Goal: Task Accomplishment & Management: Manage account settings

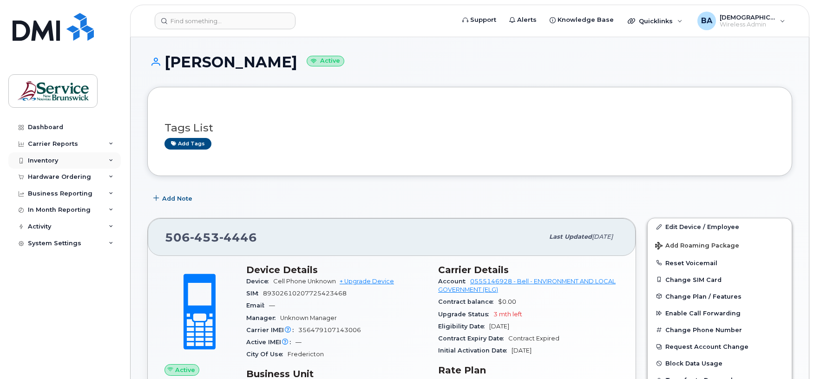
click at [26, 164] on div "Inventory" at bounding box center [64, 160] width 112 height 17
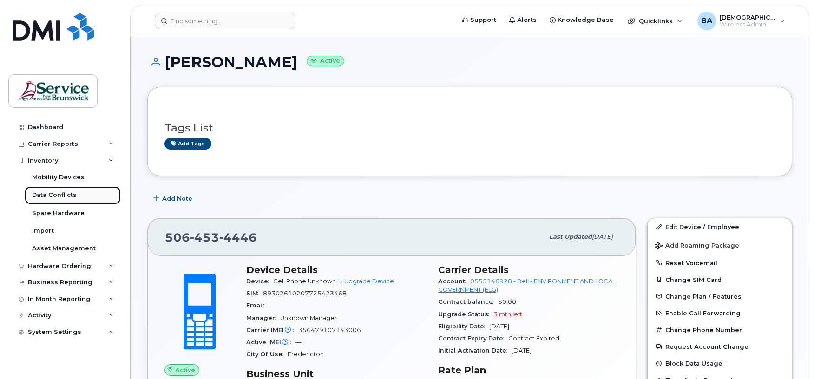
click at [50, 199] on div "Data Conflicts" at bounding box center [54, 195] width 45 height 8
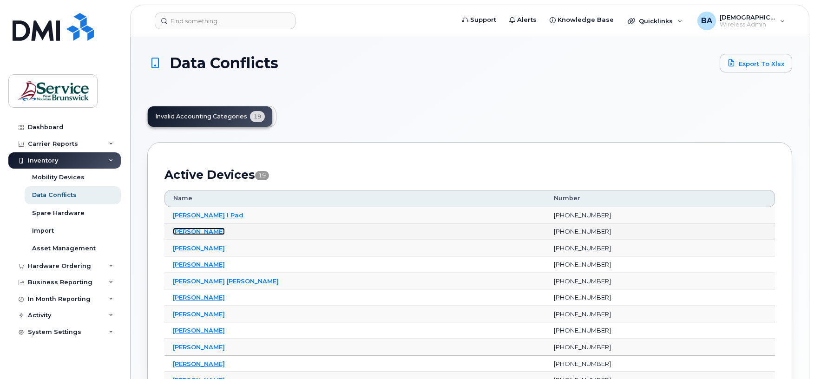
click at [224, 235] on link "Christine Courchesne" at bounding box center [199, 231] width 52 height 7
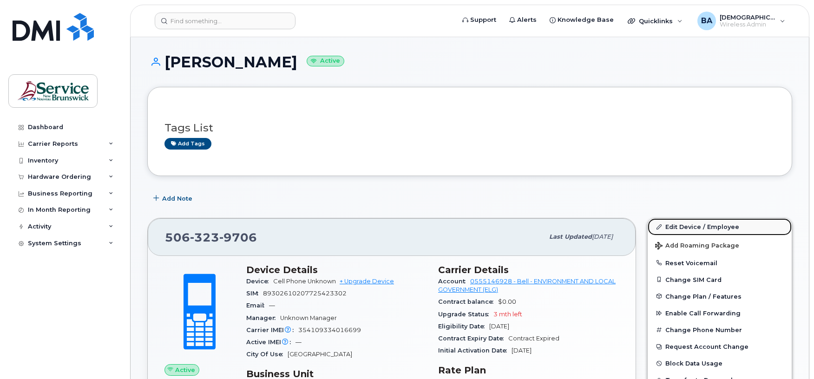
click at [686, 226] on link "Edit Device / Employee" at bounding box center [719, 226] width 144 height 17
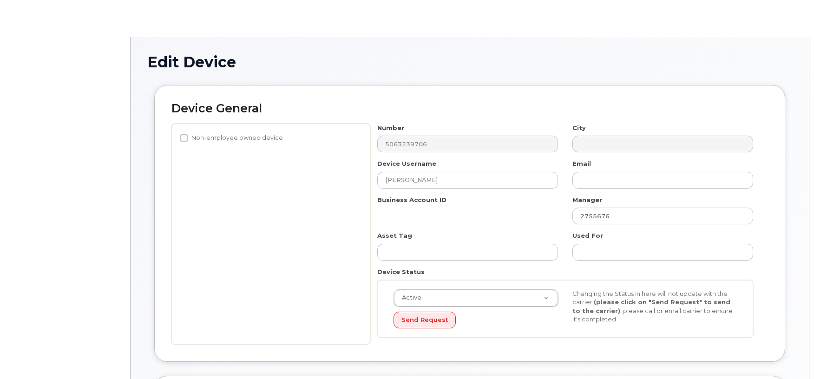
select select "34532060"
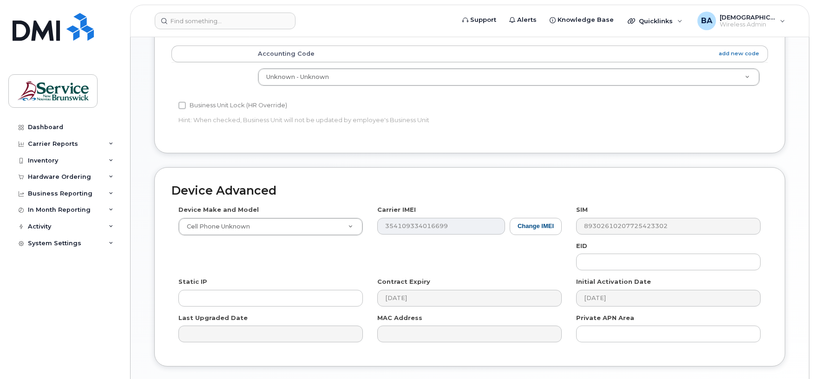
scroll to position [372, 0]
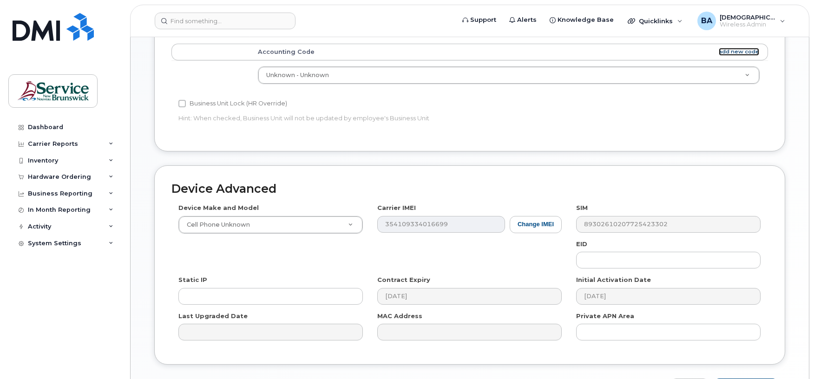
click at [730, 52] on link "add new code" at bounding box center [738, 52] width 40 height 8
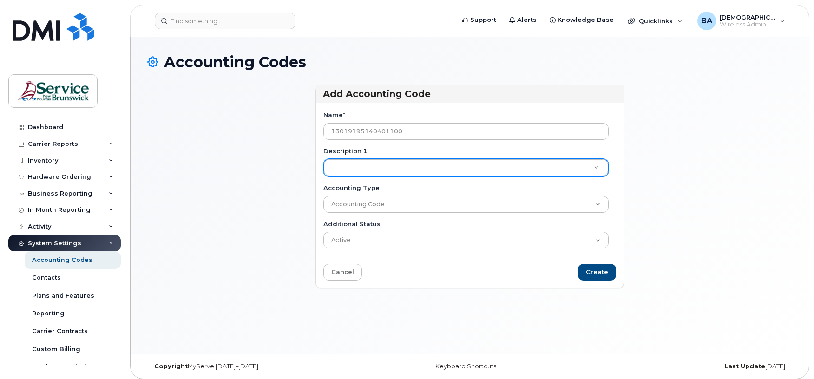
type input "13019195140401100"
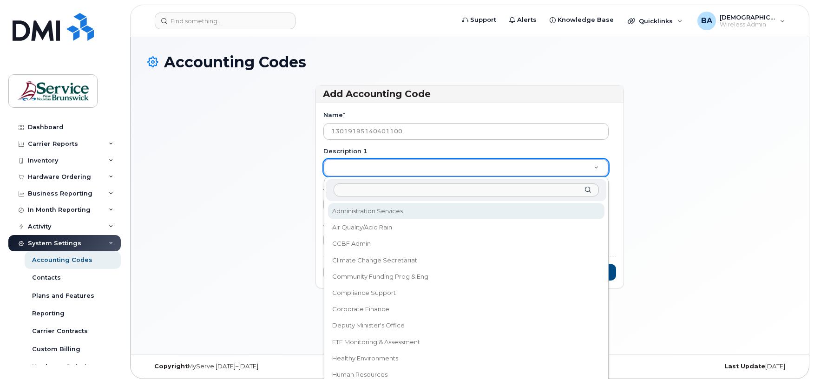
click at [551, 177] on div "Description 1 Administration Services Air Quality/Acid Rain CCBF Admin Climate …" at bounding box center [466, 308] width 285 height 263
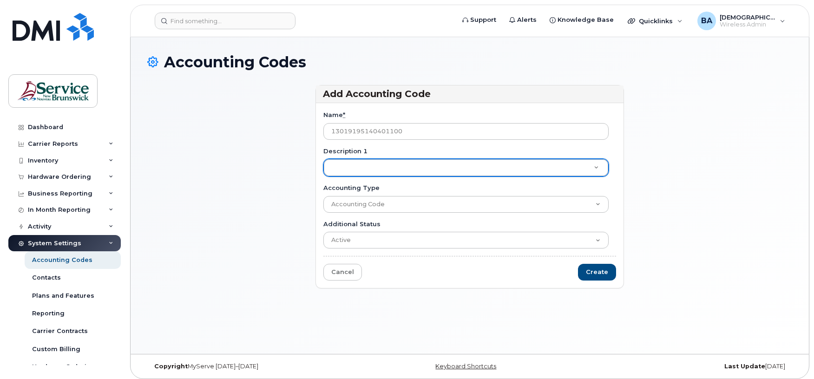
type input "A"
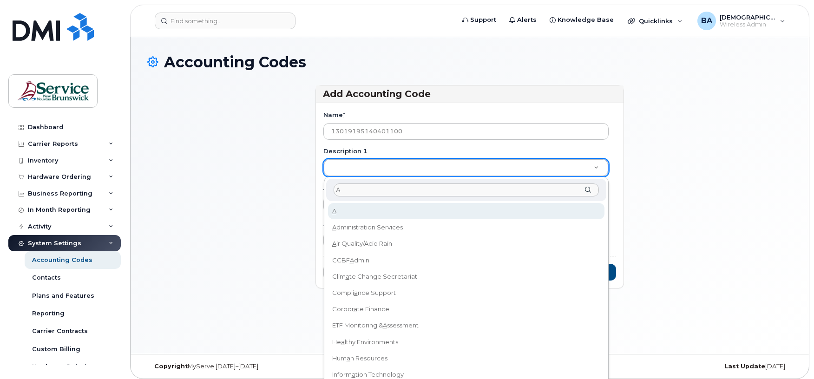
type input "Ad"
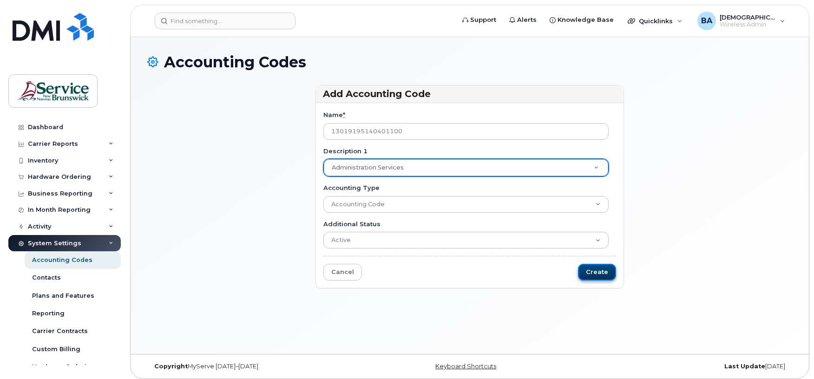
click at [603, 274] on input "Create" at bounding box center [597, 272] width 38 height 17
type input "Saving..."
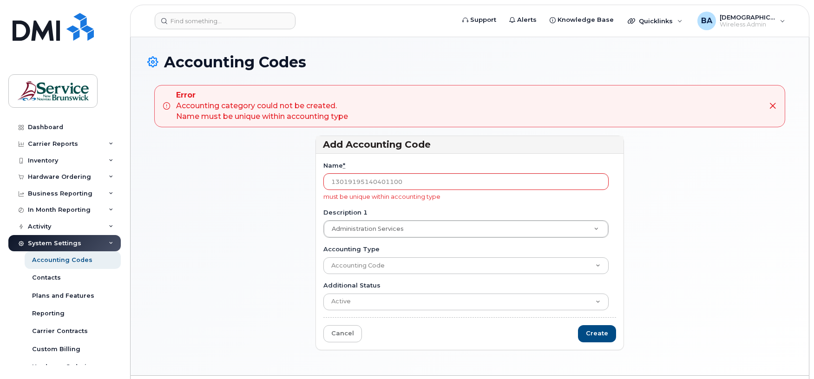
click at [773, 108] on icon at bounding box center [772, 105] width 7 height 7
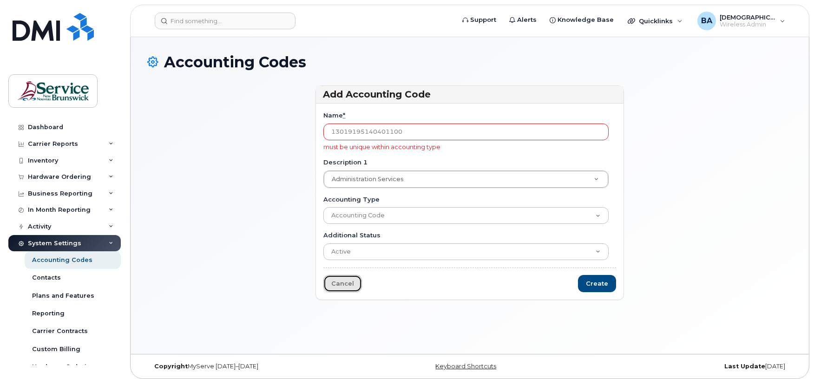
click at [342, 288] on link "Cancel" at bounding box center [342, 283] width 39 height 17
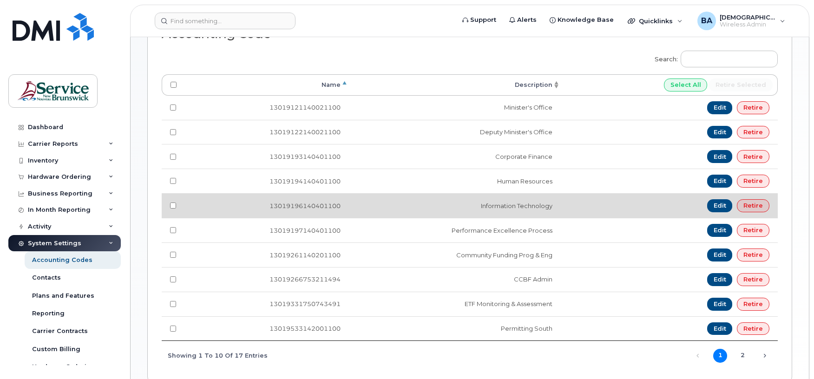
scroll to position [248, 0]
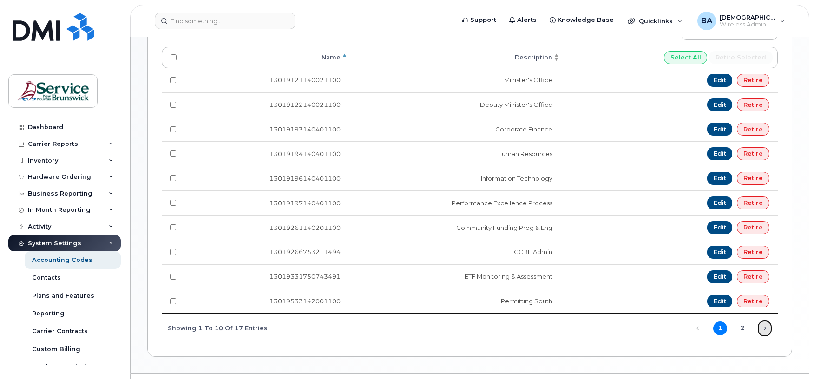
click at [769, 334] on link "Next" at bounding box center [764, 328] width 14 height 14
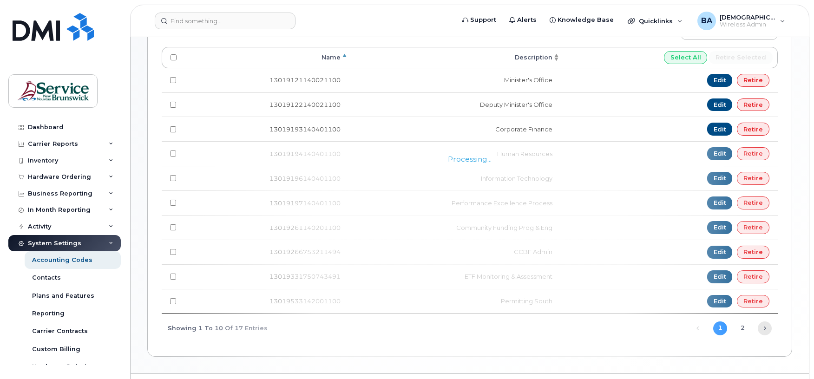
scroll to position [203, 0]
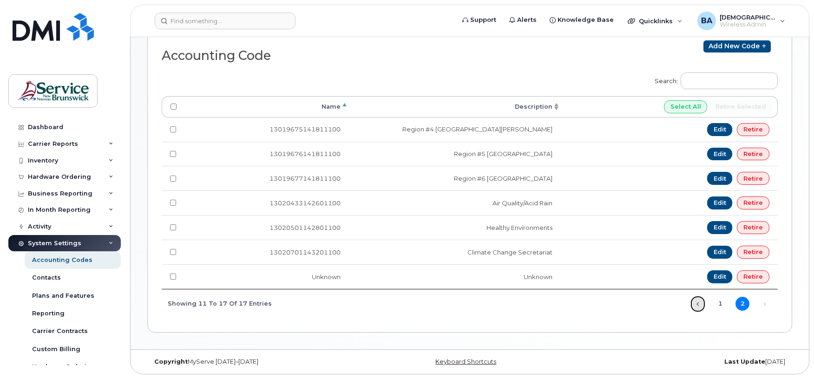
click at [699, 305] on link "Previous" at bounding box center [698, 304] width 14 height 14
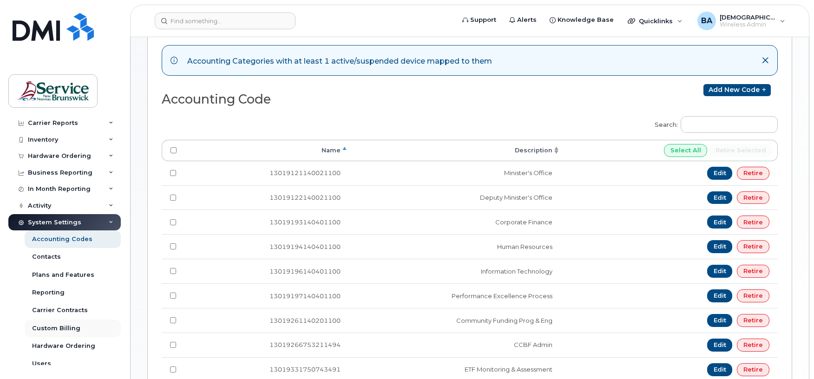
scroll to position [46, 0]
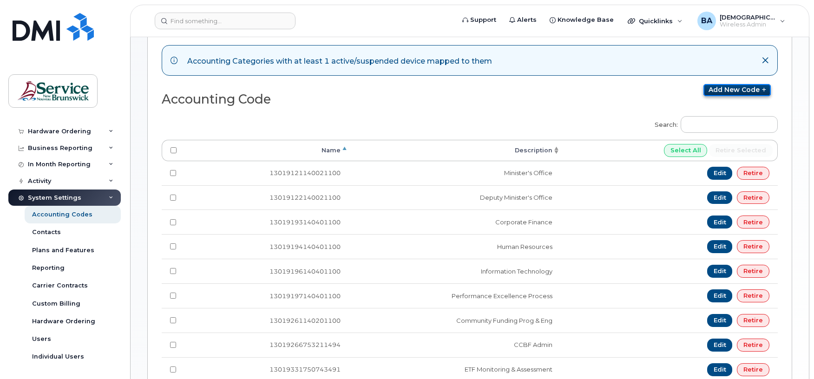
click at [731, 89] on link "Add new code" at bounding box center [736, 90] width 67 height 12
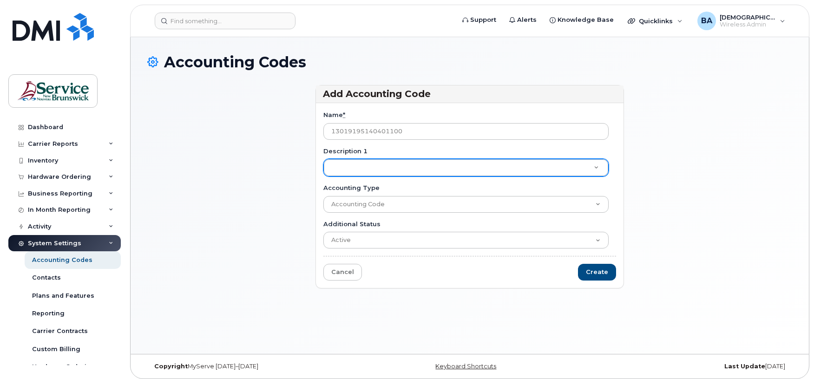
type input "13019195140401100"
click at [601, 274] on input "Create" at bounding box center [597, 272] width 38 height 17
type input "Saving..."
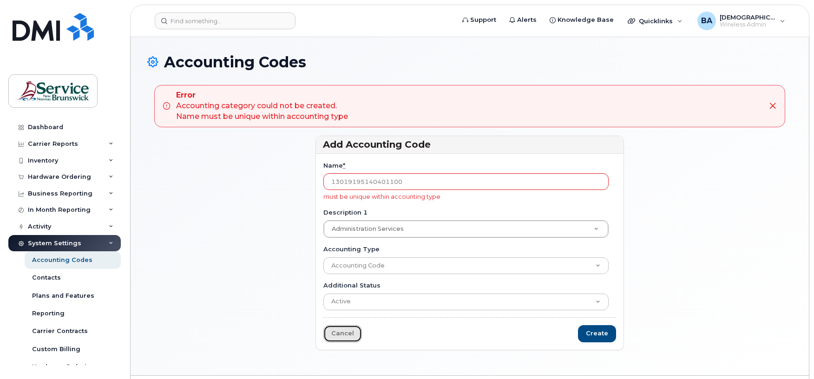
click at [350, 339] on link "Cancel" at bounding box center [342, 333] width 39 height 17
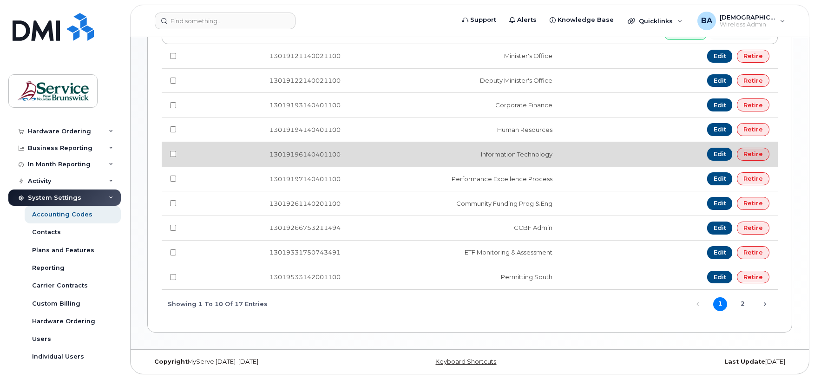
scroll to position [279, 0]
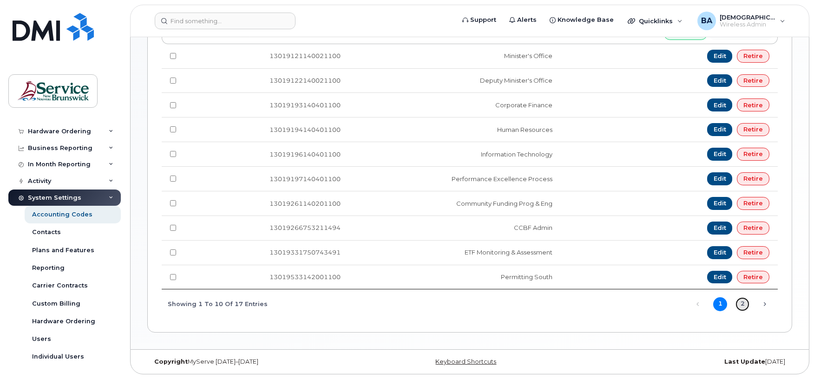
click at [740, 302] on link "2" at bounding box center [742, 304] width 14 height 14
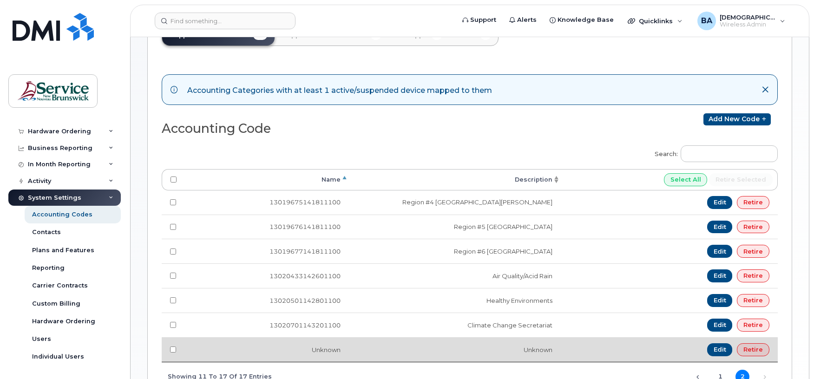
scroll to position [0, 0]
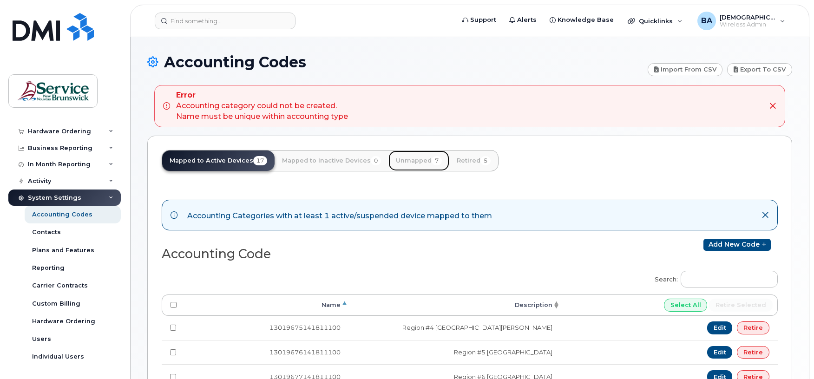
click at [404, 162] on link "Unmapped 7" at bounding box center [418, 160] width 61 height 20
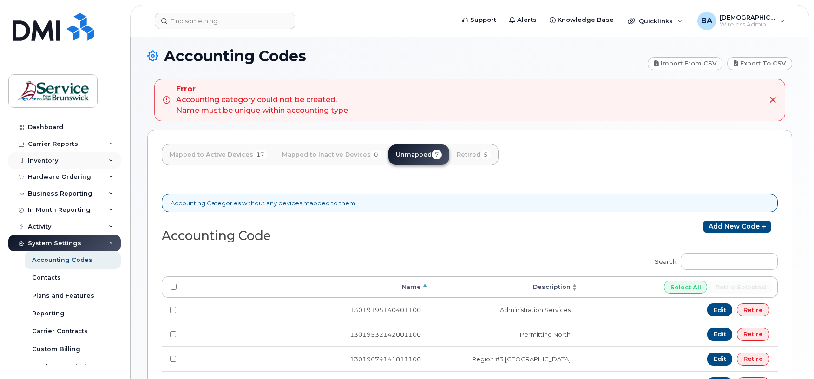
click at [52, 165] on div "Inventory" at bounding box center [64, 160] width 112 height 17
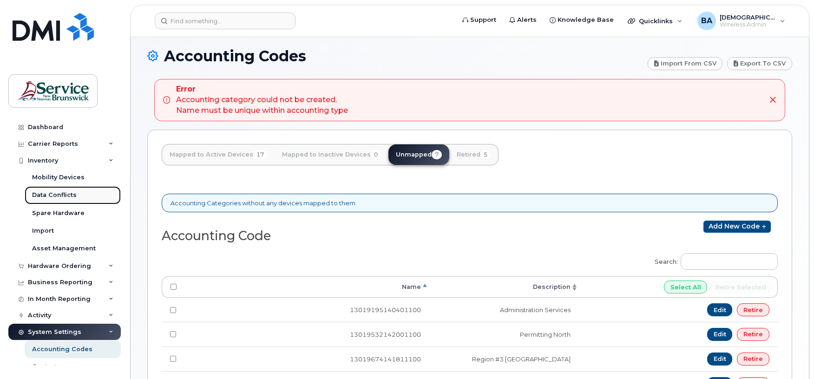
click at [56, 202] on link "Data Conflicts" at bounding box center [73, 195] width 96 height 18
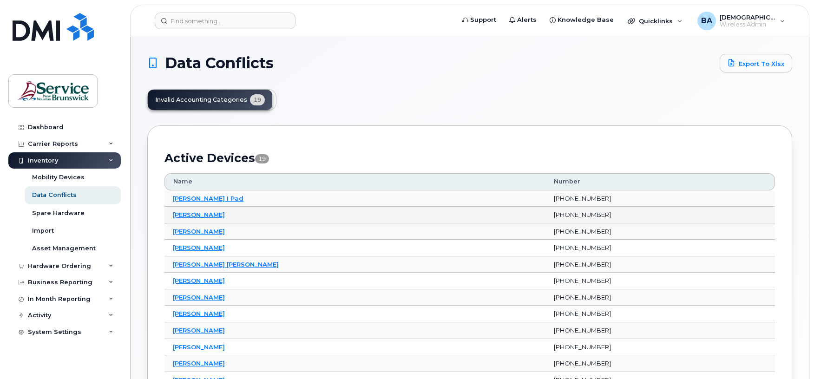
click at [199, 210] on td "[PERSON_NAME]" at bounding box center [354, 215] width 381 height 17
click at [200, 215] on link "[PERSON_NAME]" at bounding box center [199, 214] width 52 height 7
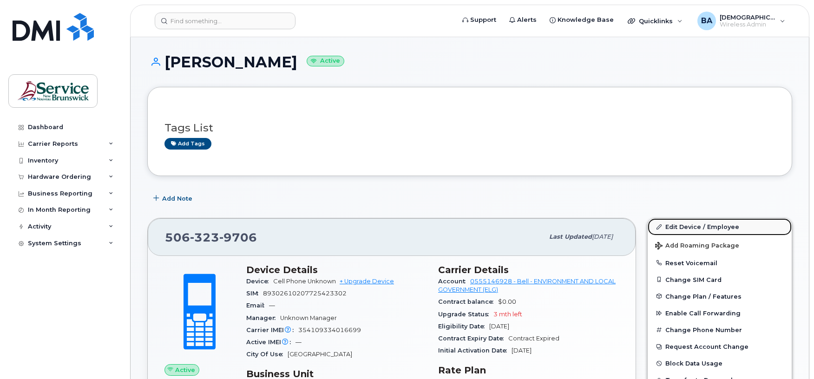
click at [686, 222] on link "Edit Device / Employee" at bounding box center [719, 226] width 144 height 17
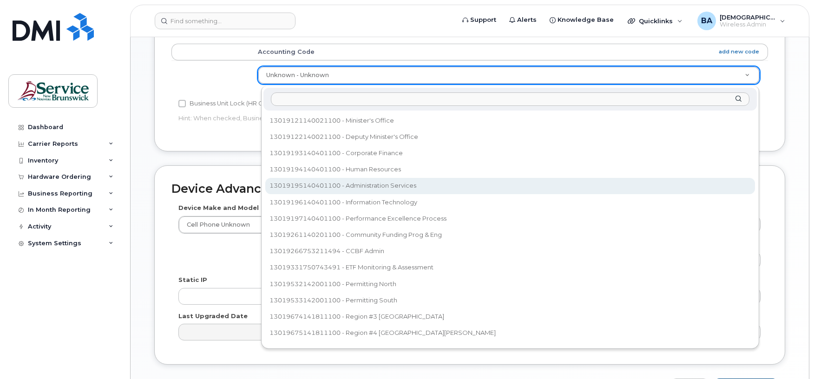
select select "35805335"
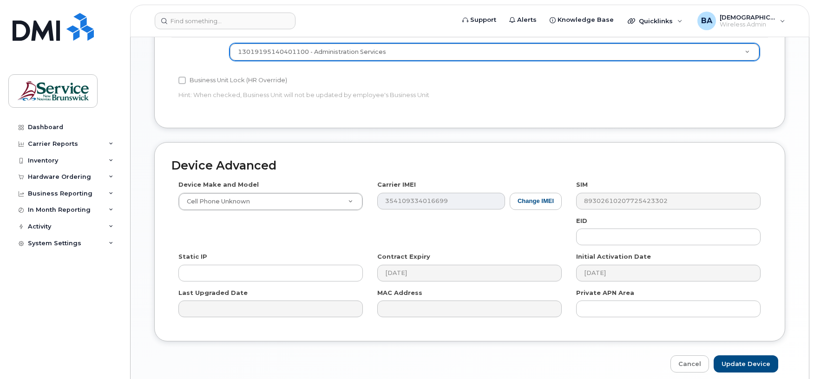
scroll to position [438, 0]
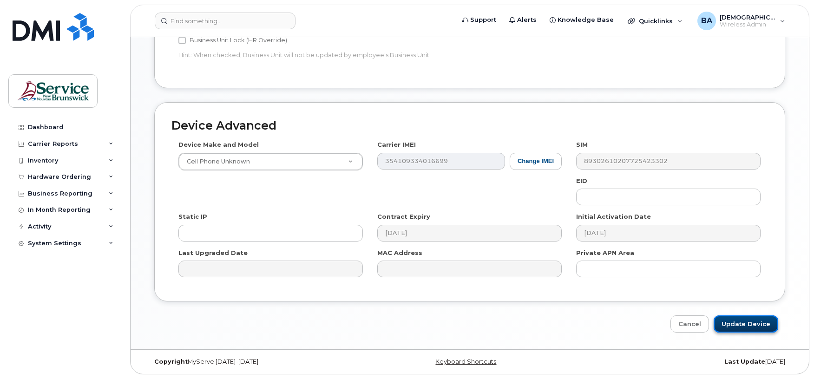
click at [734, 322] on input "Update Device" at bounding box center [745, 323] width 65 height 17
type input "Saving..."
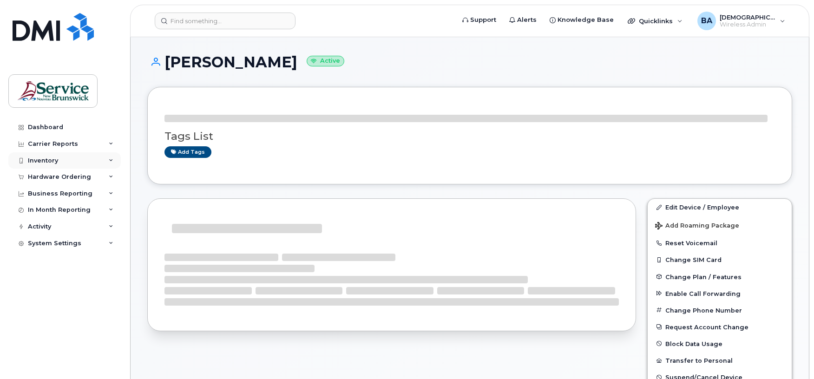
click at [43, 163] on div "Inventory" at bounding box center [43, 160] width 30 height 7
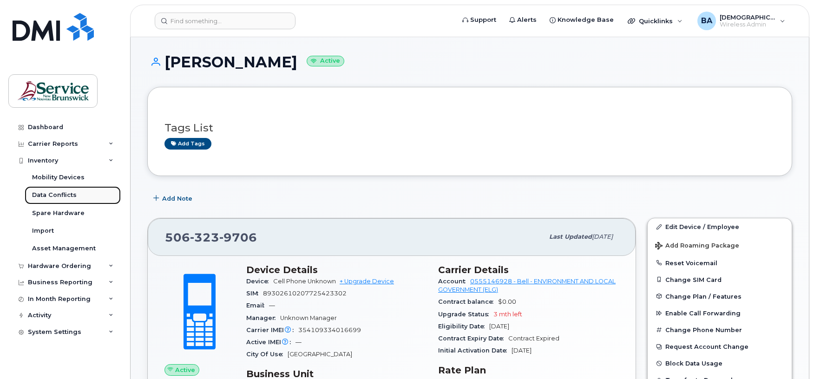
click at [41, 193] on div "Data Conflicts" at bounding box center [54, 195] width 45 height 8
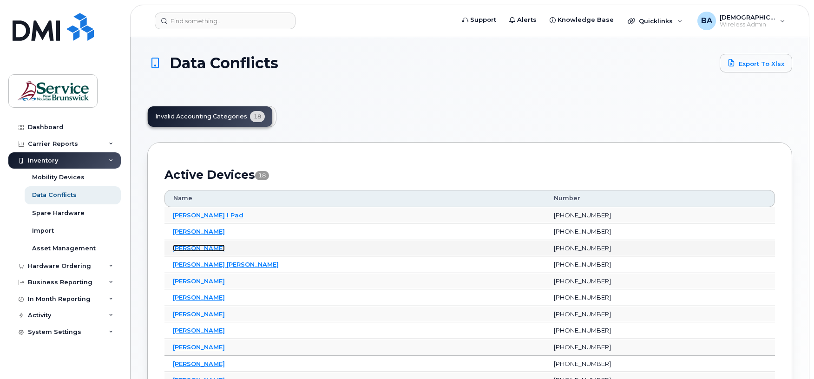
click at [199, 248] on link "Erica Meating" at bounding box center [199, 247] width 52 height 7
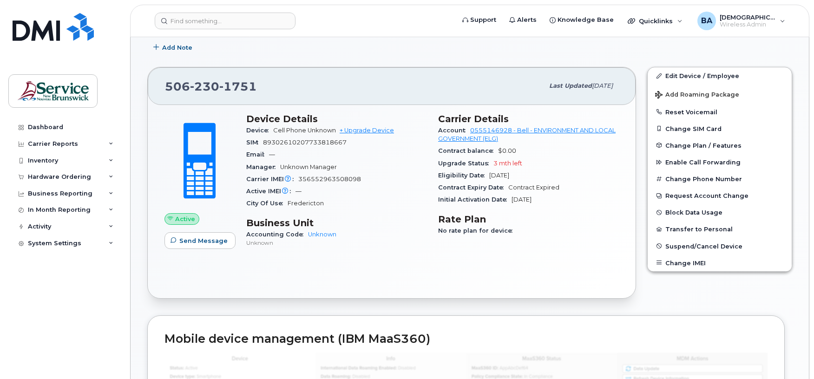
scroll to position [124, 0]
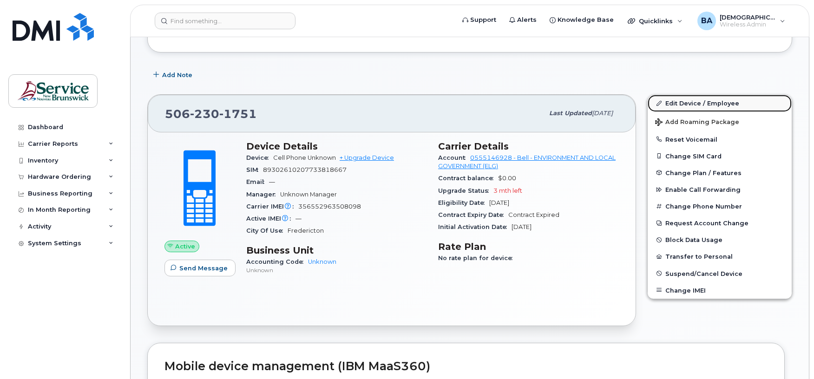
click at [676, 103] on link "Edit Device / Employee" at bounding box center [719, 103] width 144 height 17
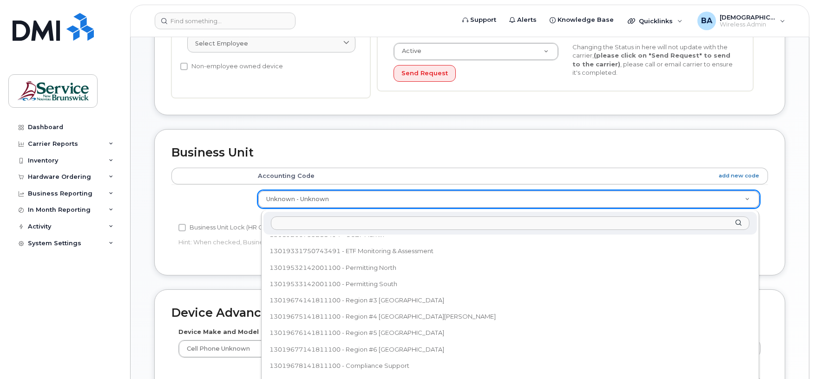
scroll to position [126, 0]
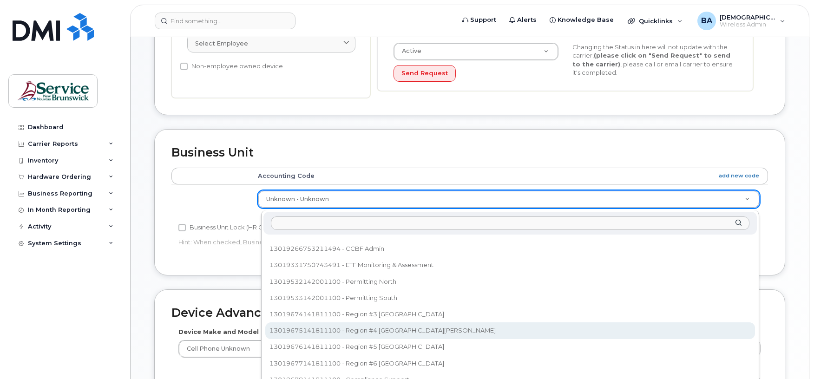
select select "35848228"
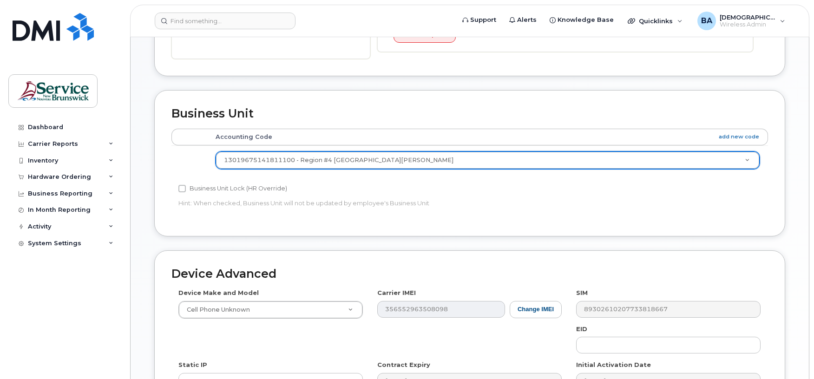
scroll to position [438, 0]
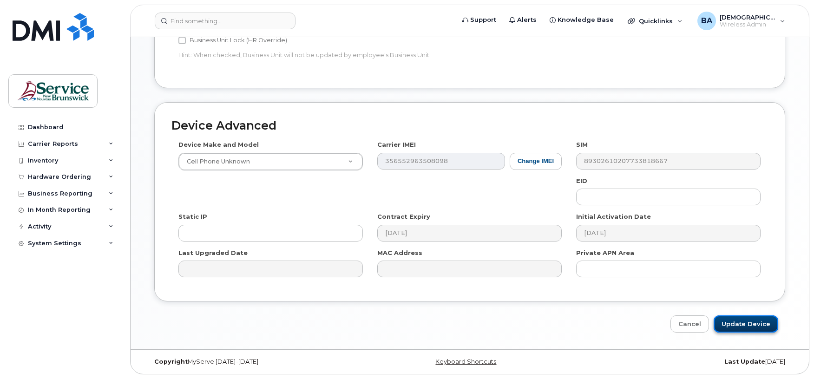
click at [732, 329] on input "Update Device" at bounding box center [745, 323] width 65 height 17
type input "Saving..."
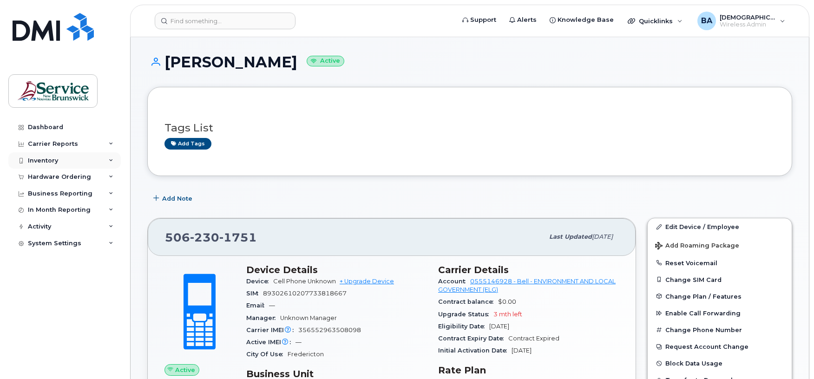
click at [32, 161] on div "Inventory" at bounding box center [43, 160] width 30 height 7
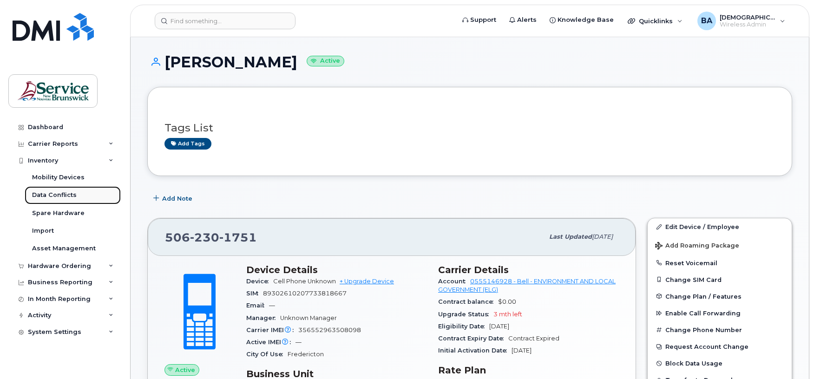
click at [46, 198] on div "Data Conflicts" at bounding box center [54, 195] width 45 height 8
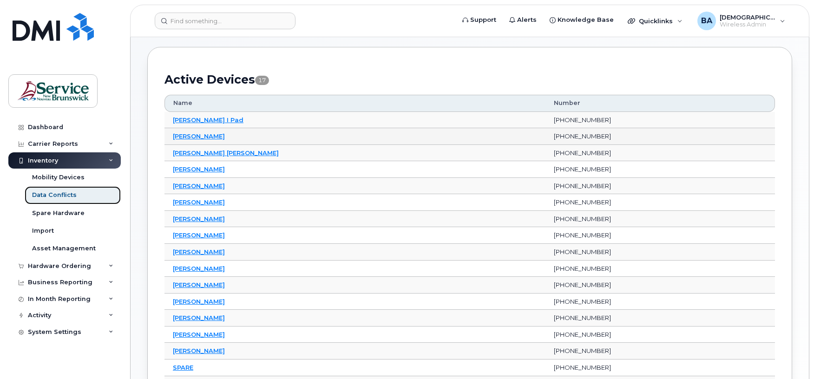
scroll to position [124, 0]
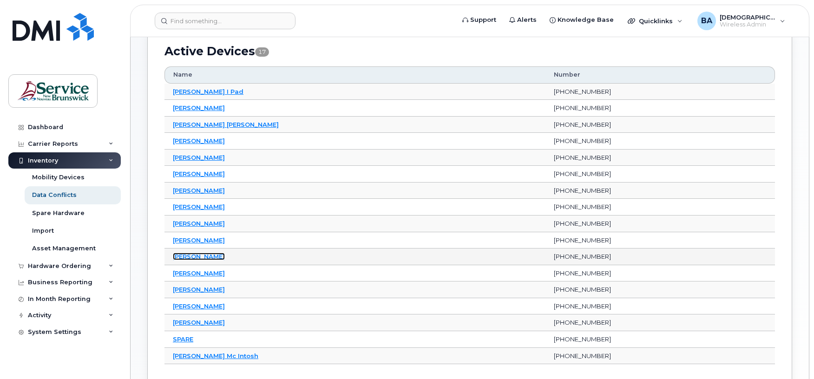
click at [203, 260] on link "[PERSON_NAME]" at bounding box center [199, 256] width 52 height 7
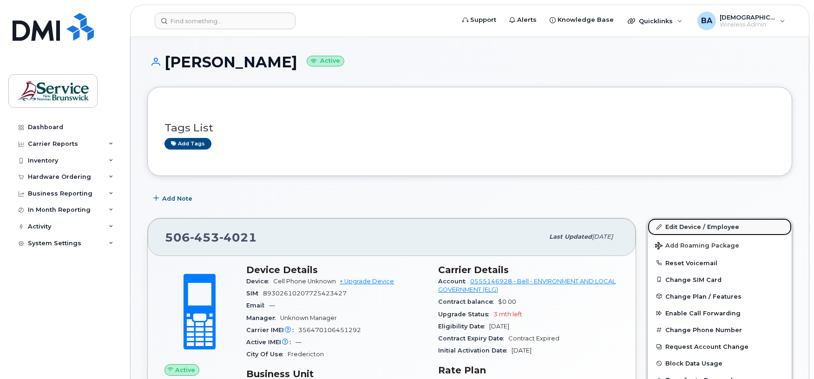
click at [712, 228] on link "Edit Device / Employee" at bounding box center [719, 226] width 144 height 17
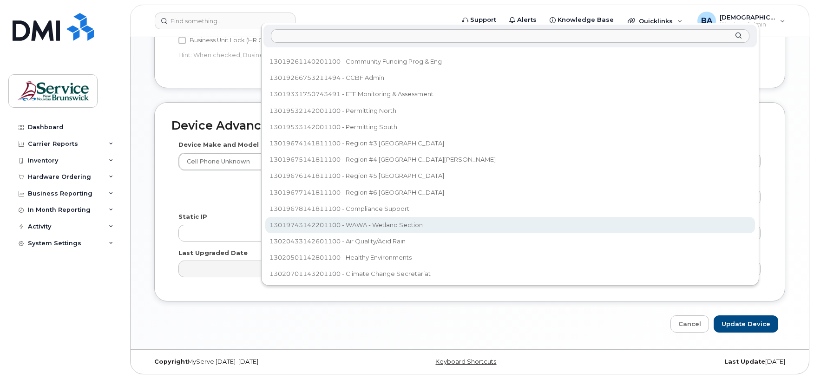
scroll to position [83, 0]
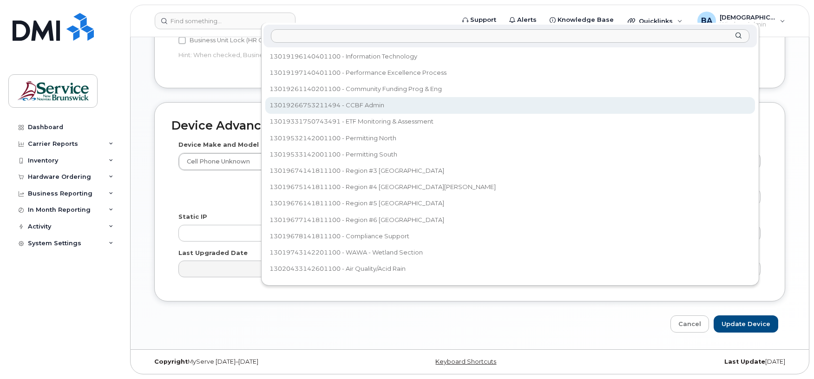
select select "35805331"
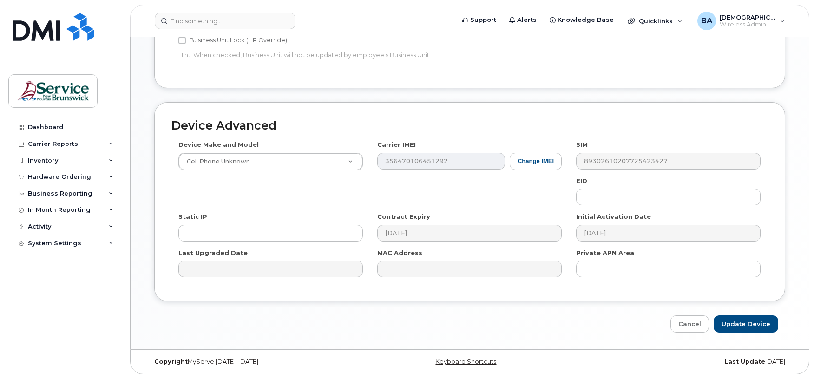
scroll to position [437, 0]
click at [736, 318] on input "Update Device" at bounding box center [745, 323] width 65 height 17
type input "Saving..."
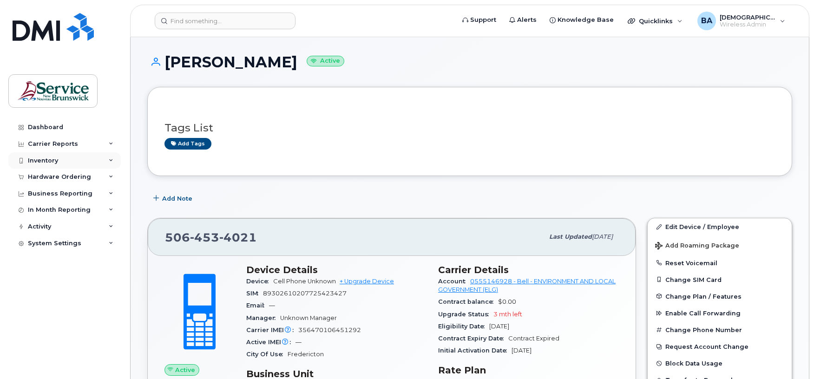
click at [47, 159] on div "Inventory" at bounding box center [43, 160] width 30 height 7
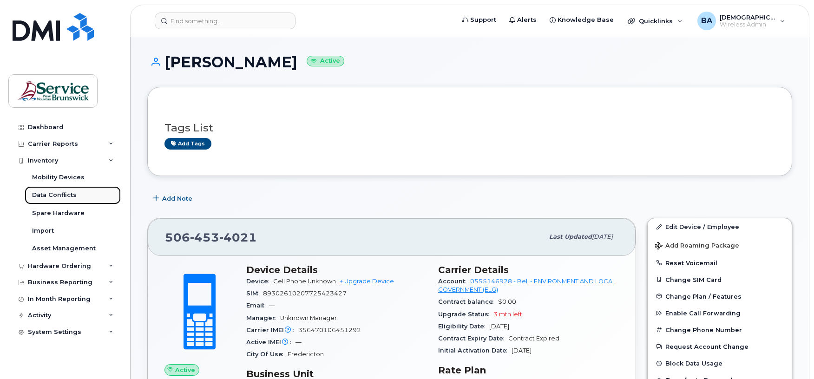
click at [57, 196] on div "Data Conflicts" at bounding box center [54, 195] width 45 height 8
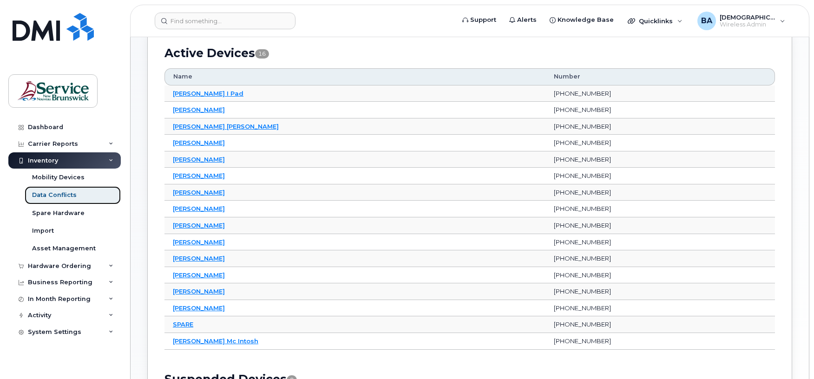
scroll to position [124, 0]
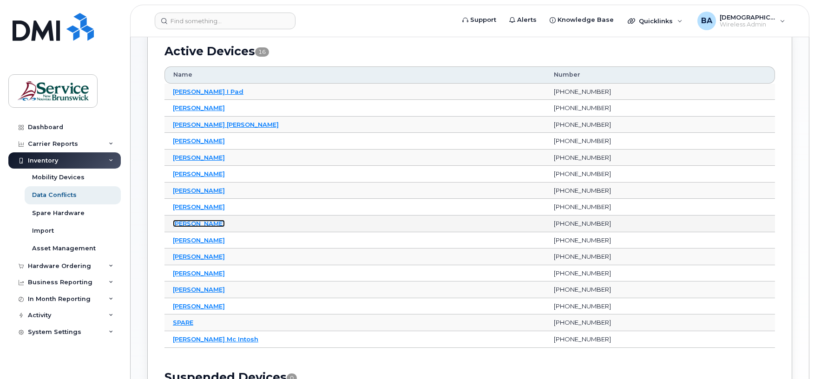
click at [188, 224] on link "Kyla Harriott" at bounding box center [199, 223] width 52 height 7
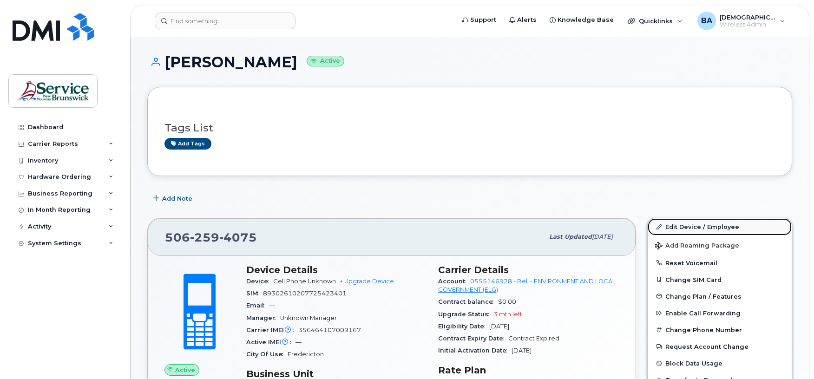
click at [676, 226] on link "Edit Device / Employee" at bounding box center [719, 226] width 144 height 17
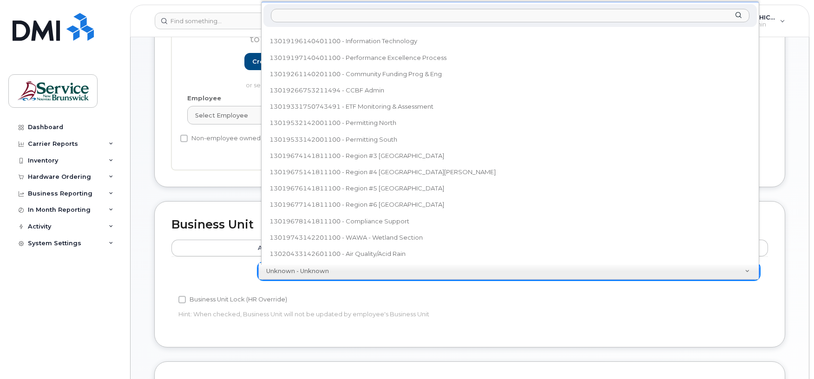
scroll to position [17, 0]
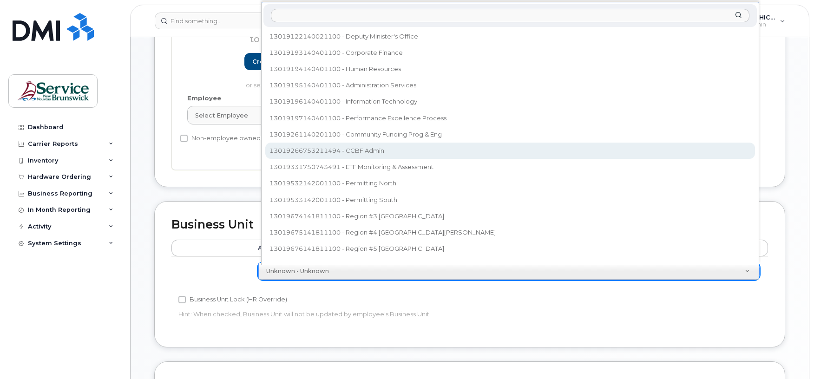
select select "35805331"
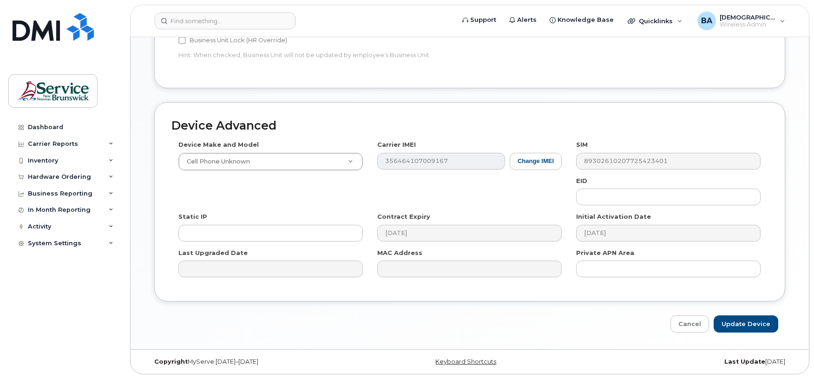
scroll to position [438, 0]
click at [762, 320] on input "Update Device" at bounding box center [745, 323] width 65 height 17
type input "Saving..."
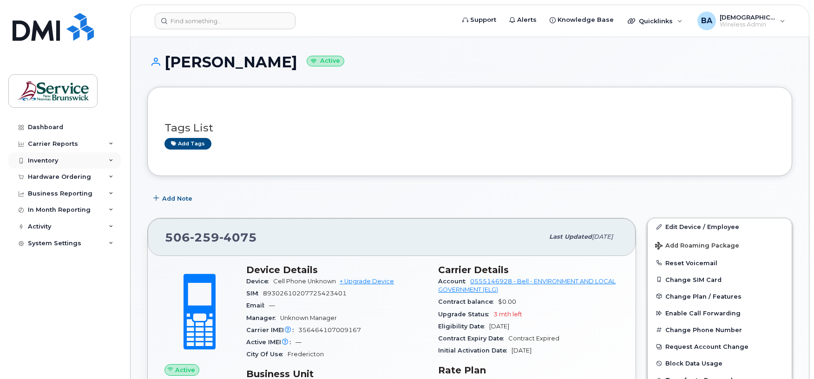
click at [45, 162] on div "Inventory" at bounding box center [43, 160] width 30 height 7
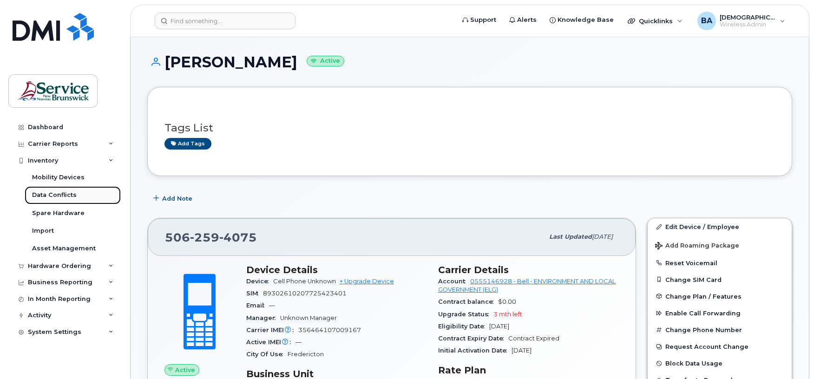
click at [45, 196] on div "Data Conflicts" at bounding box center [54, 195] width 45 height 8
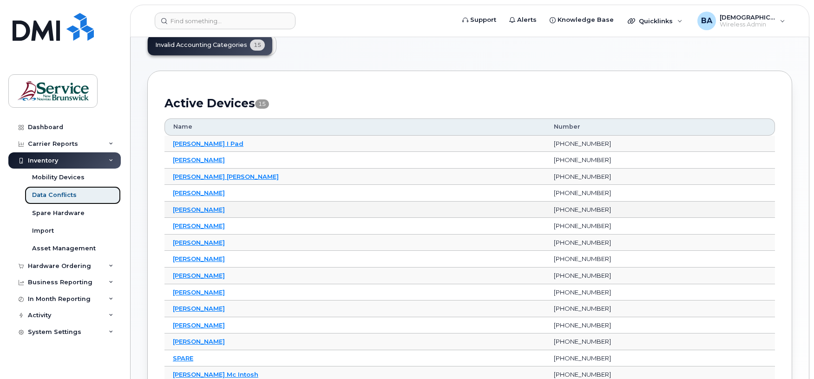
scroll to position [124, 0]
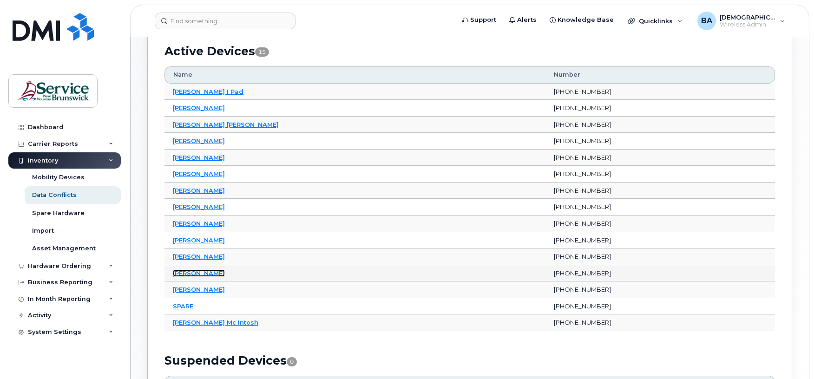
click at [191, 277] on link "[PERSON_NAME]" at bounding box center [199, 272] width 52 height 7
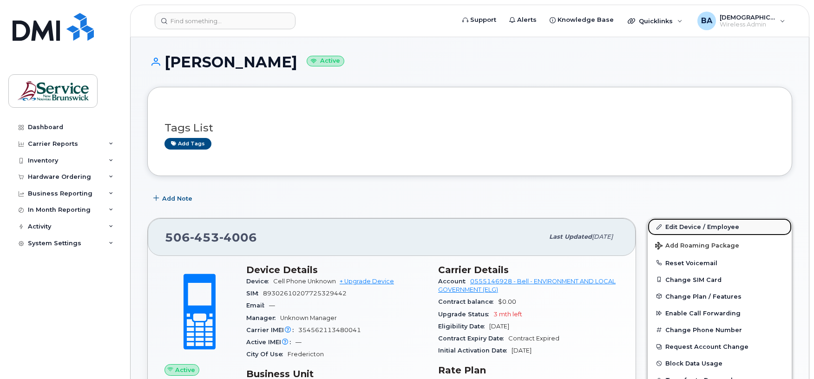
click at [690, 227] on link "Edit Device / Employee" at bounding box center [719, 226] width 144 height 17
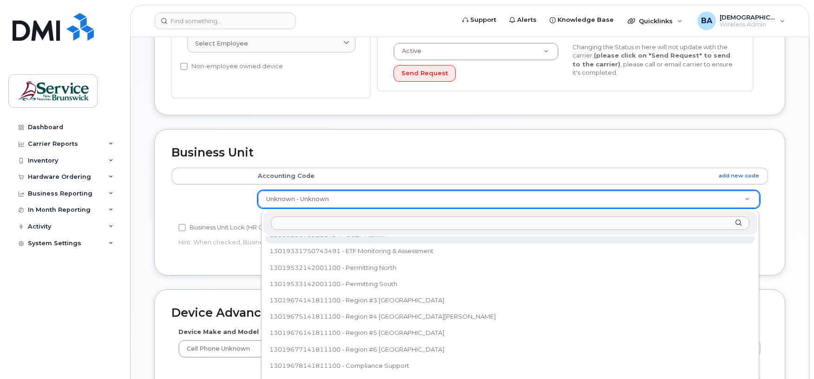
scroll to position [126, 0]
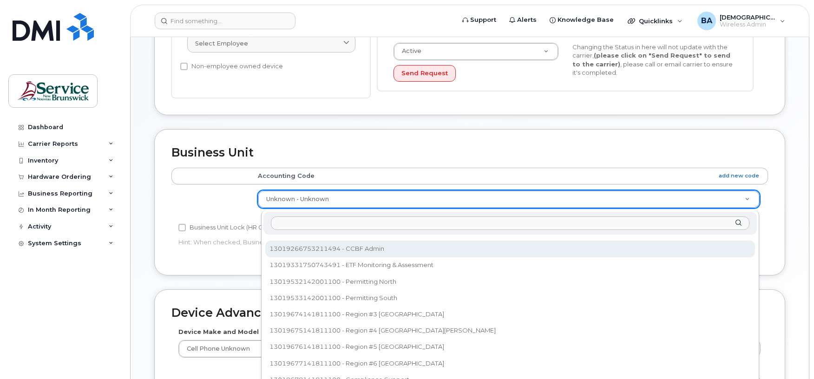
select select "35805331"
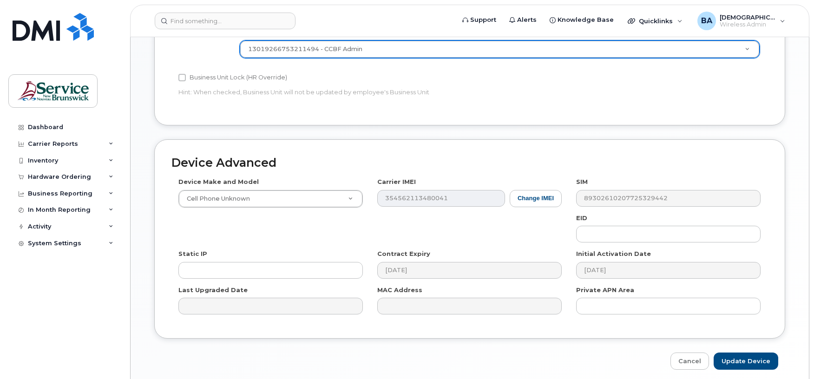
scroll to position [438, 0]
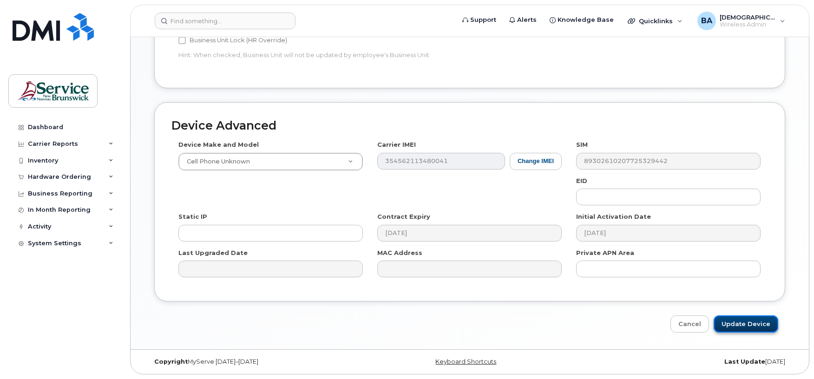
click at [741, 319] on input "Update Device" at bounding box center [745, 323] width 65 height 17
type input "Saving..."
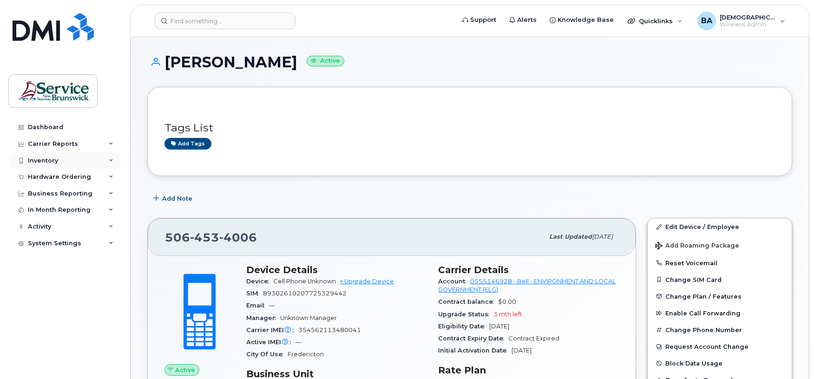
click at [54, 160] on div "Inventory" at bounding box center [43, 160] width 30 height 7
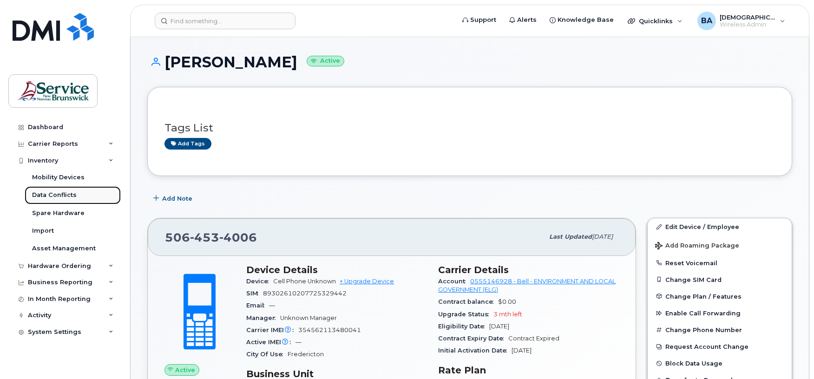
click at [46, 196] on div "Data Conflicts" at bounding box center [54, 195] width 45 height 8
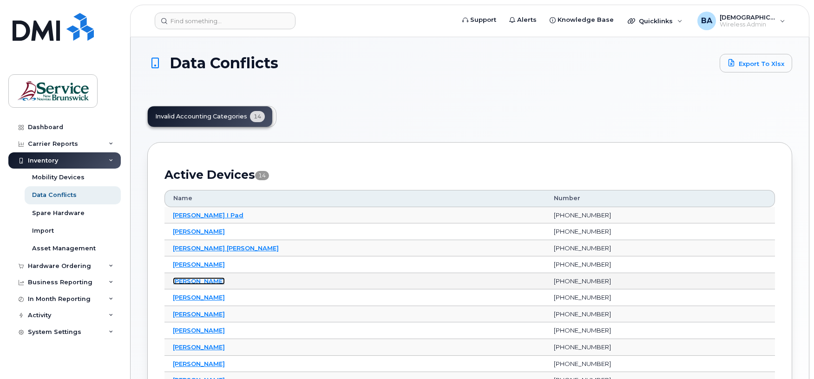
click at [192, 281] on link "[PERSON_NAME]" at bounding box center [199, 280] width 52 height 7
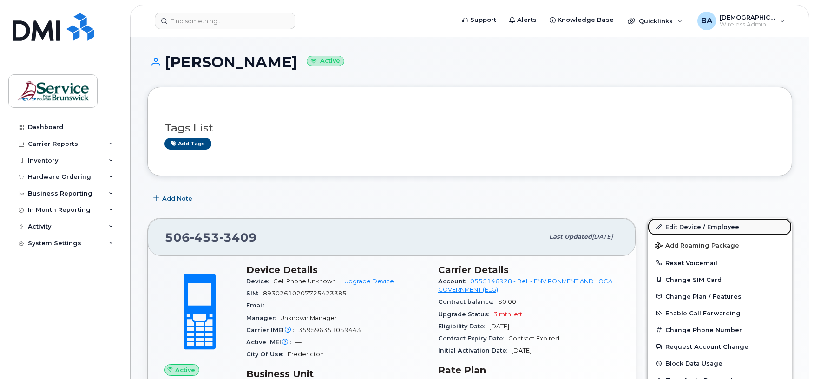
click at [695, 226] on link "Edit Device / Employee" at bounding box center [719, 226] width 144 height 17
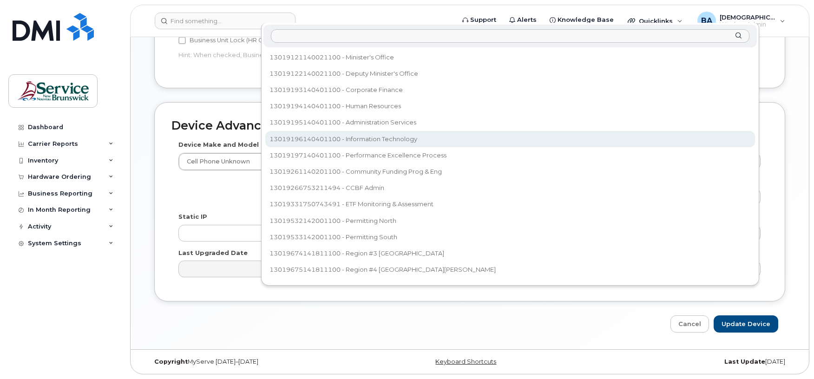
select select "35805334"
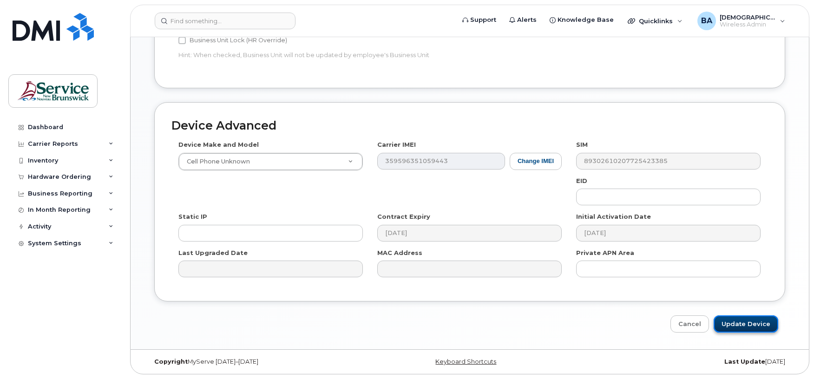
click at [748, 326] on input "Update Device" at bounding box center [745, 323] width 65 height 17
type input "Saving..."
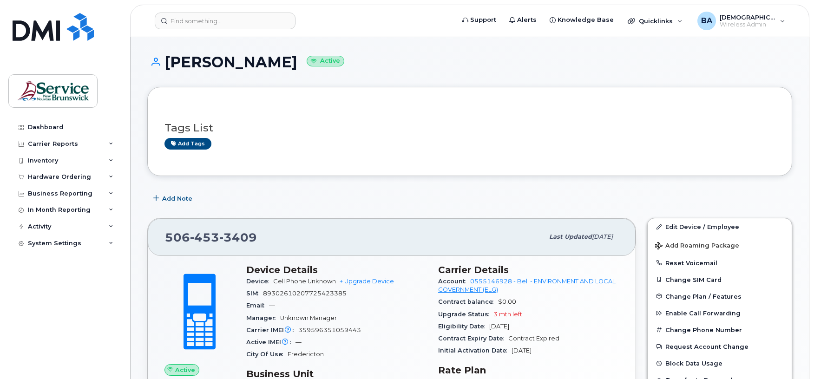
scroll to position [62, 0]
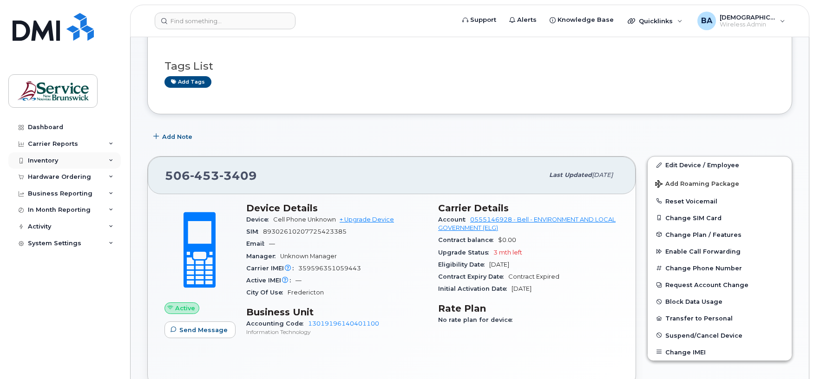
click at [59, 157] on div "Inventory" at bounding box center [64, 160] width 112 height 17
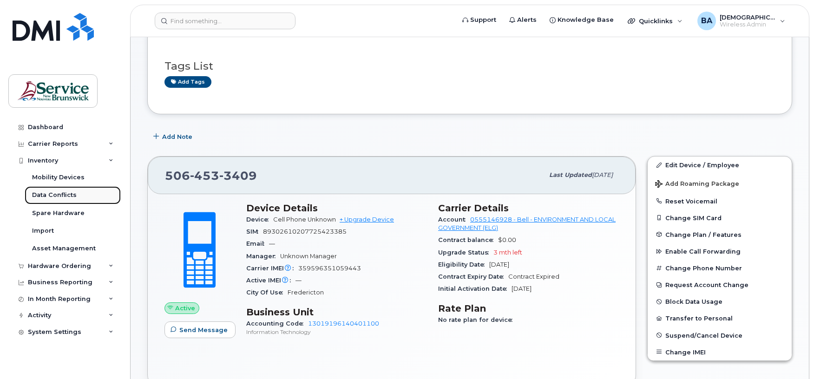
click at [61, 194] on div "Data Conflicts" at bounding box center [54, 195] width 45 height 8
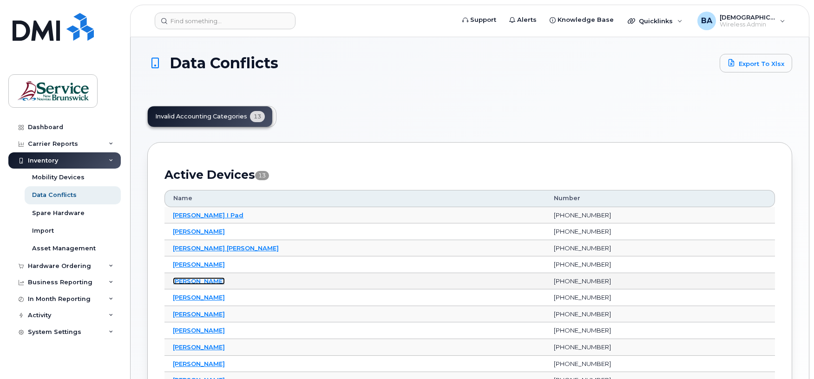
click at [186, 280] on link "[PERSON_NAME]" at bounding box center [199, 280] width 52 height 7
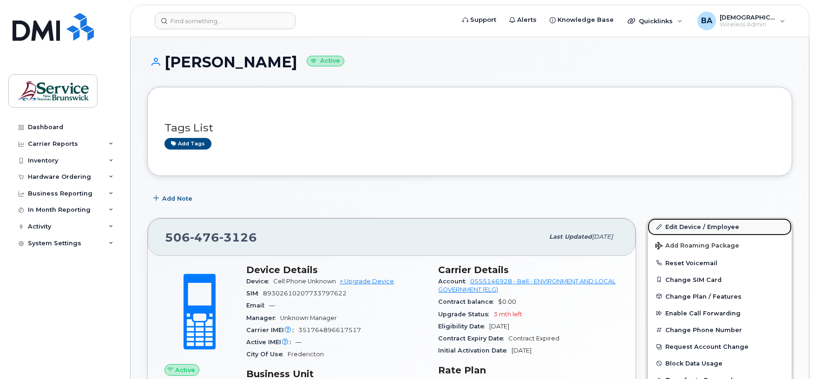
click at [677, 223] on link "Edit Device / Employee" at bounding box center [719, 226] width 144 height 17
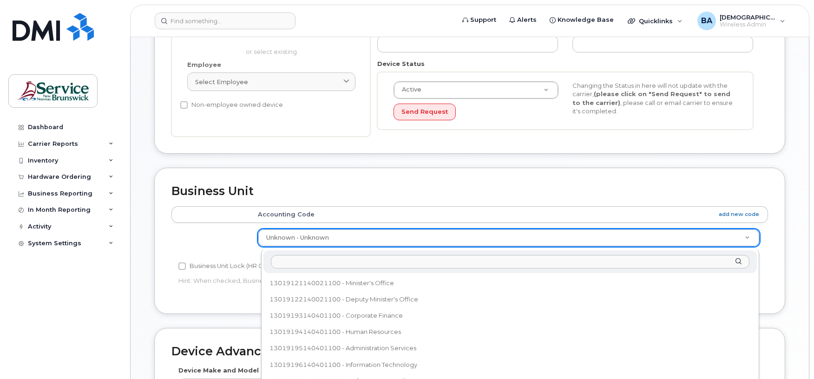
scroll to position [140, 0]
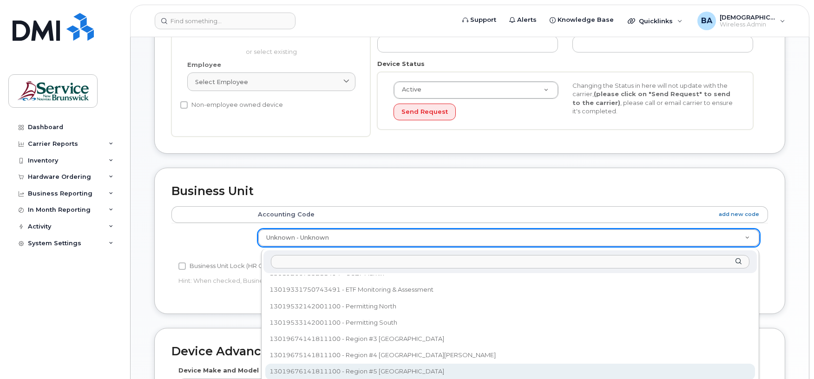
select select "35848229"
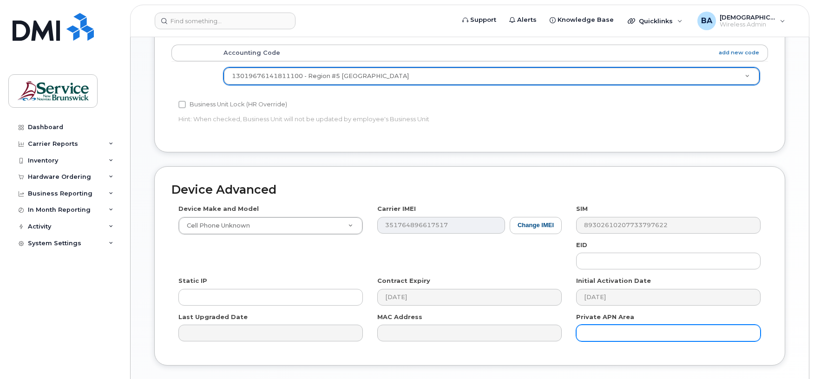
scroll to position [395, 0]
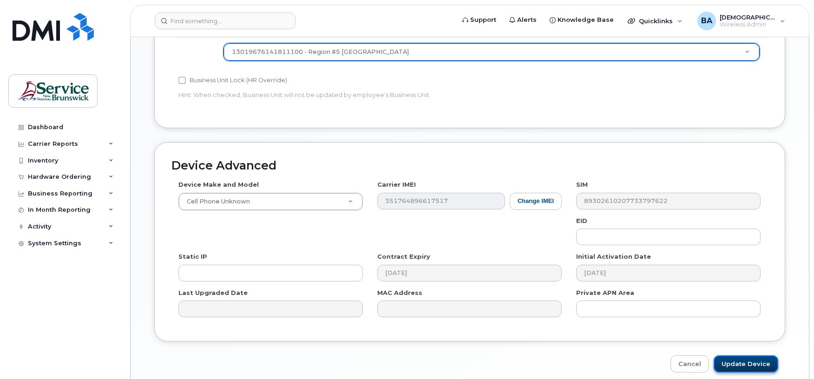
click at [750, 367] on input "Update Device" at bounding box center [745, 363] width 65 height 17
type input "Saving..."
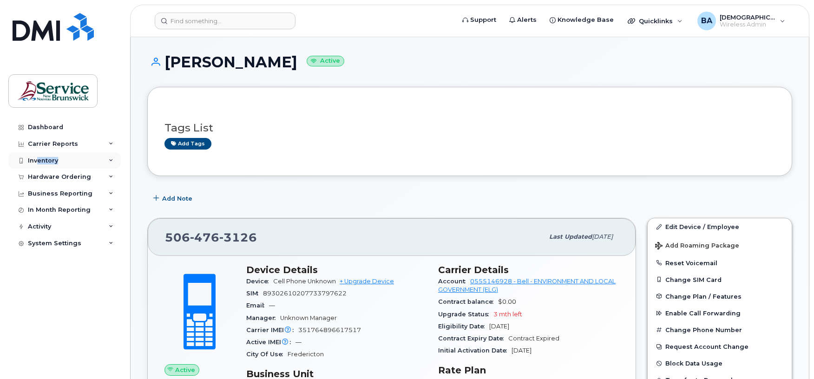
click at [37, 158] on div "Inventory" at bounding box center [43, 160] width 30 height 7
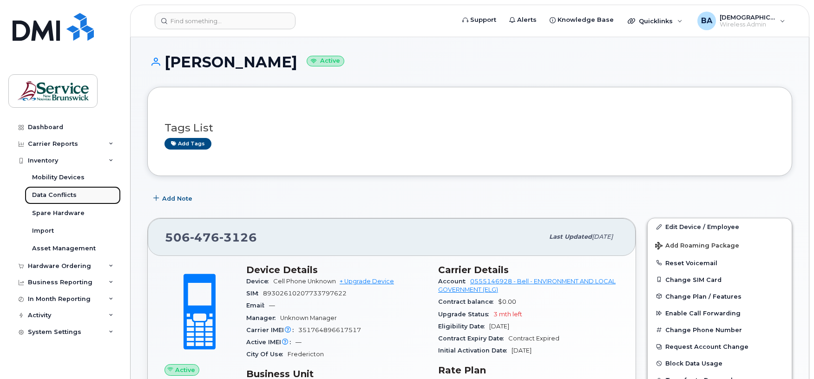
click at [41, 196] on div "Data Conflicts" at bounding box center [54, 195] width 45 height 8
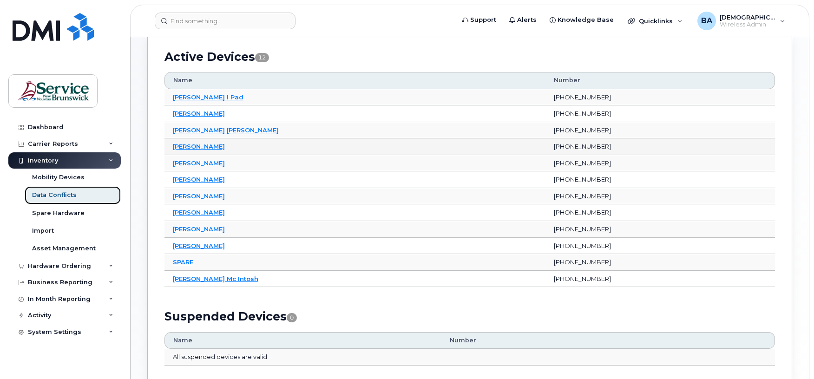
scroll to position [124, 0]
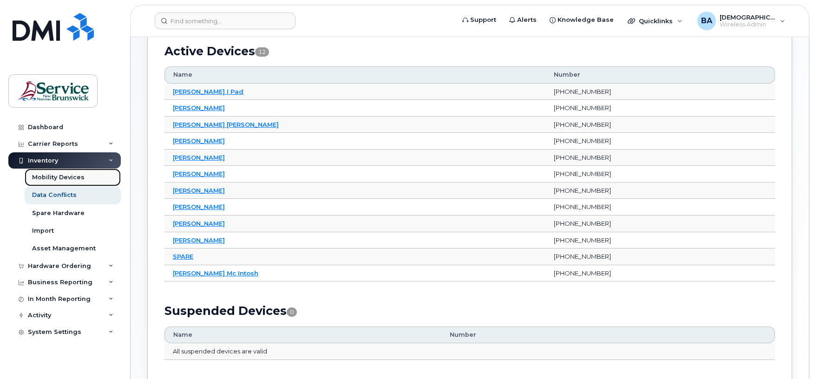
click at [73, 173] on div "Mobility Devices" at bounding box center [58, 177] width 52 height 8
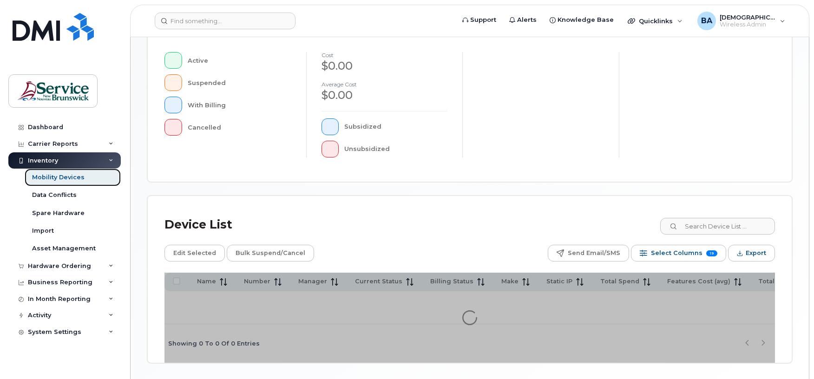
scroll to position [248, 0]
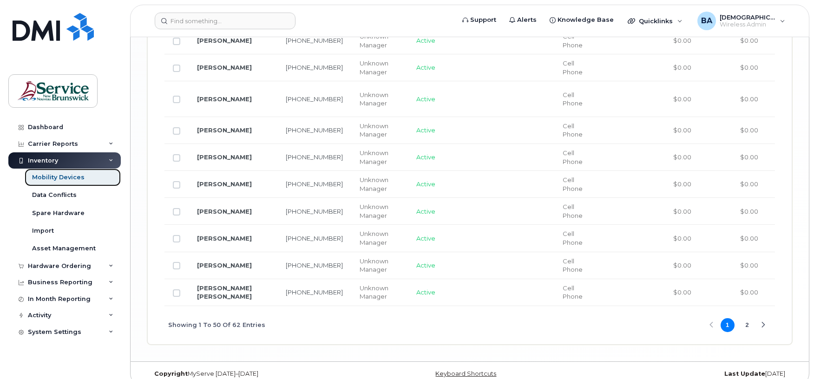
scroll to position [1635, 0]
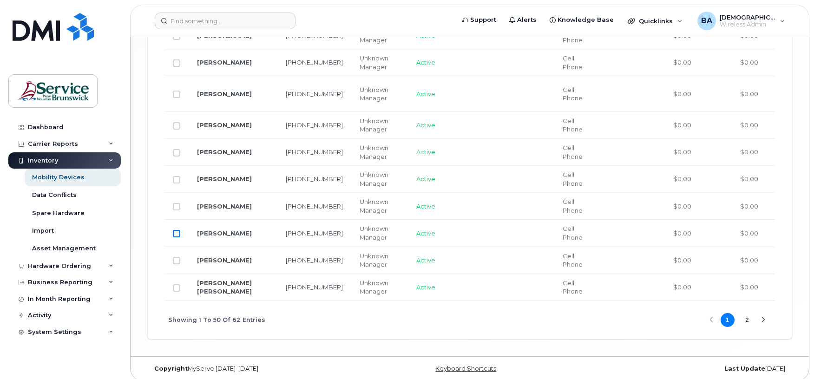
click at [174, 237] on input "Row Unselected" at bounding box center [176, 233] width 7 height 7
checkbox input "true"
click at [176, 264] on input "Row Unselected" at bounding box center [176, 260] width 7 height 7
checkbox input "true"
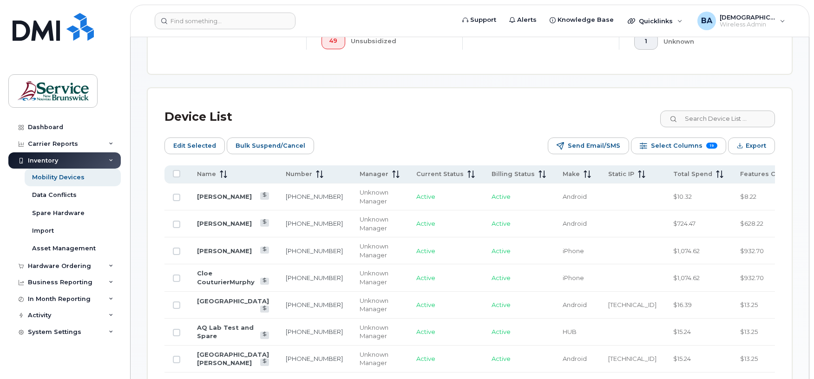
scroll to position [433, 0]
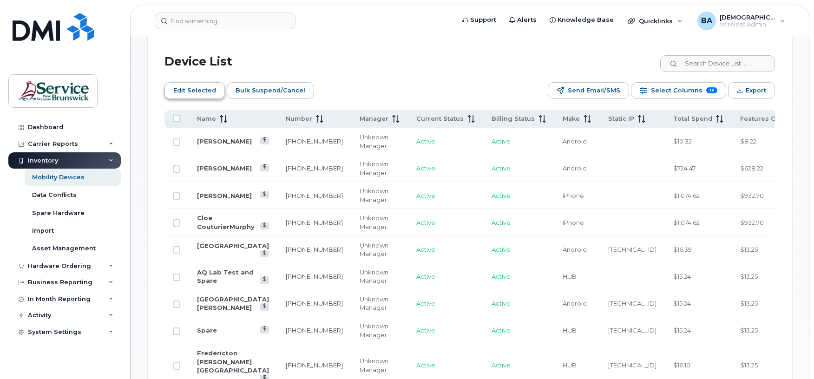
click at [196, 89] on span "Edit Selected" at bounding box center [194, 91] width 43 height 14
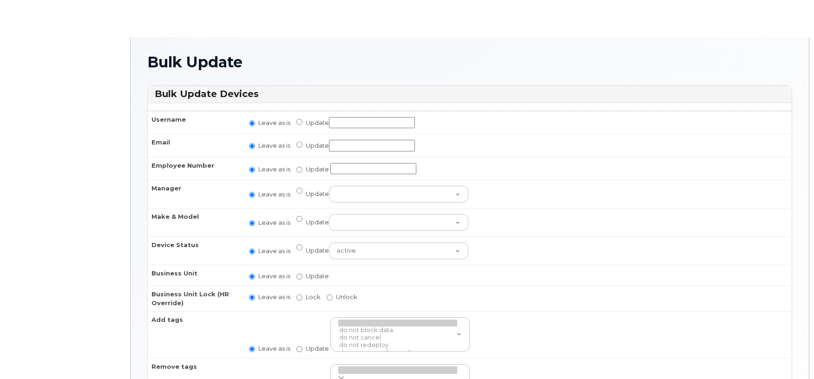
radio input "true"
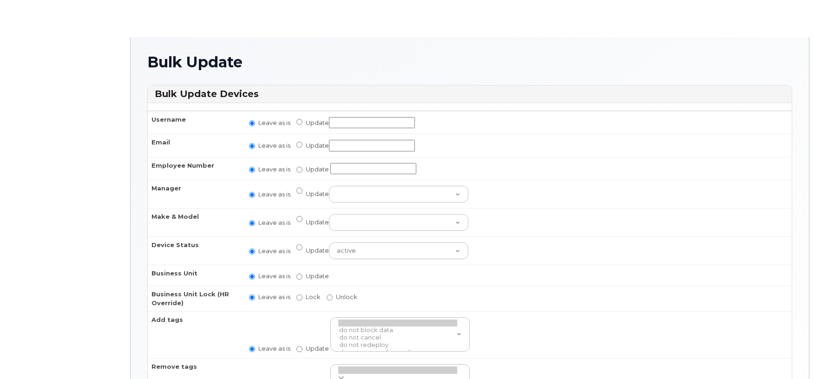
radio input "true"
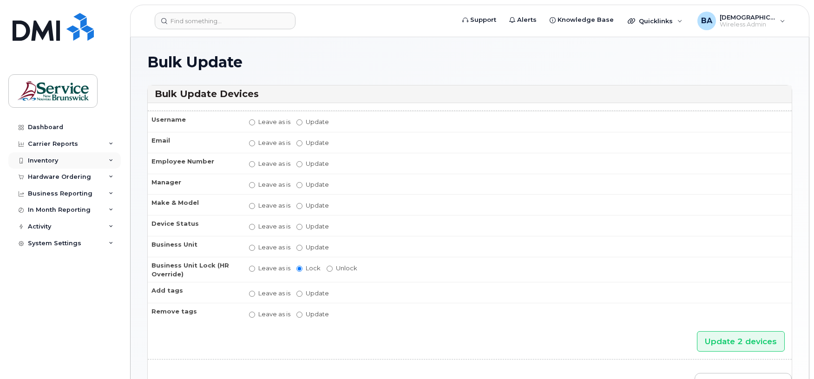
click at [54, 154] on div "Inventory" at bounding box center [64, 160] width 112 height 17
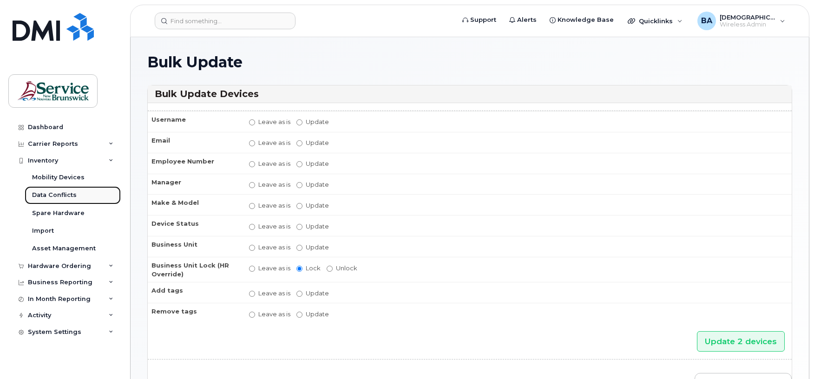
click at [50, 193] on div "Data Conflicts" at bounding box center [54, 195] width 45 height 8
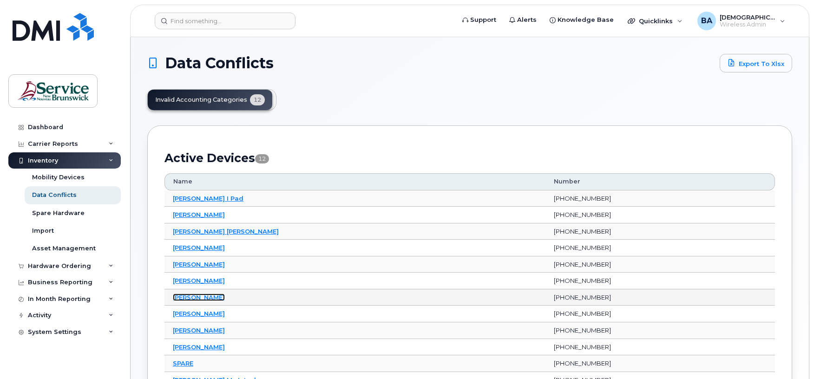
click at [207, 295] on link "[PERSON_NAME]" at bounding box center [199, 297] width 52 height 7
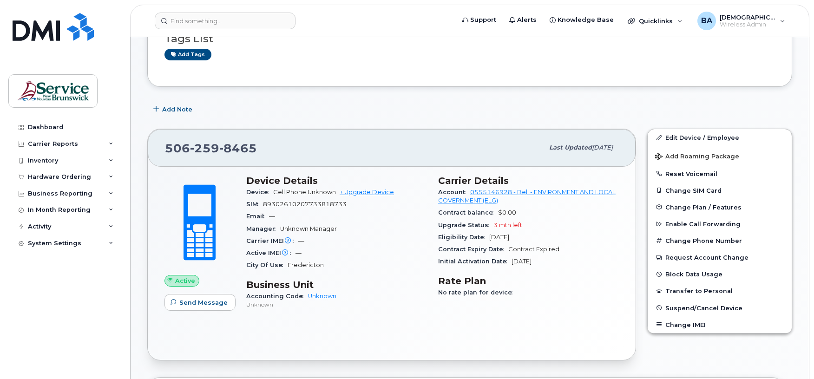
scroll to position [62, 0]
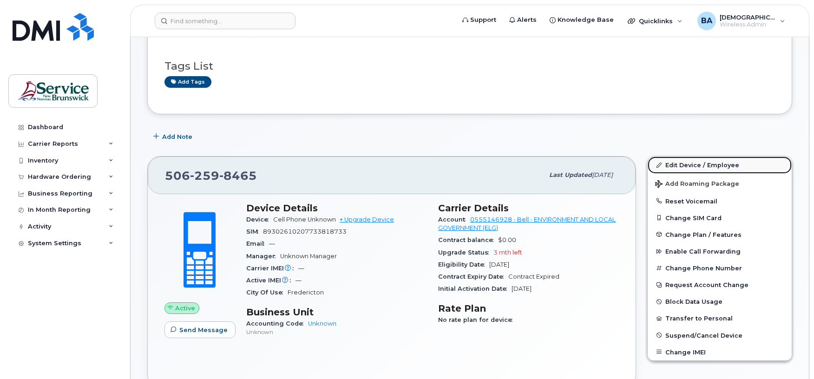
click at [677, 162] on link "Edit Device / Employee" at bounding box center [719, 165] width 144 height 17
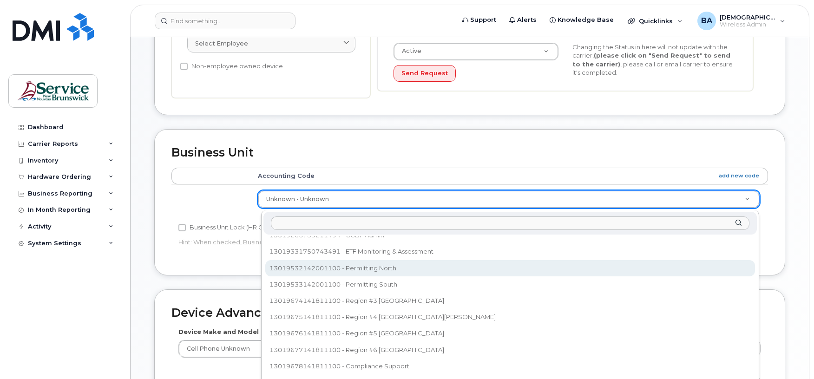
scroll to position [145, 0]
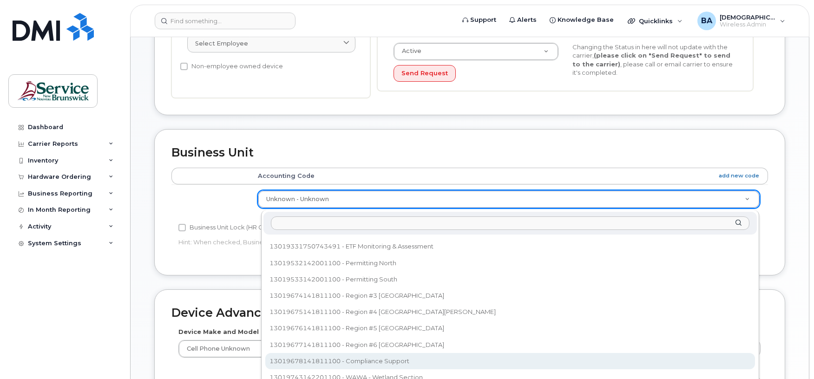
select select "35848234"
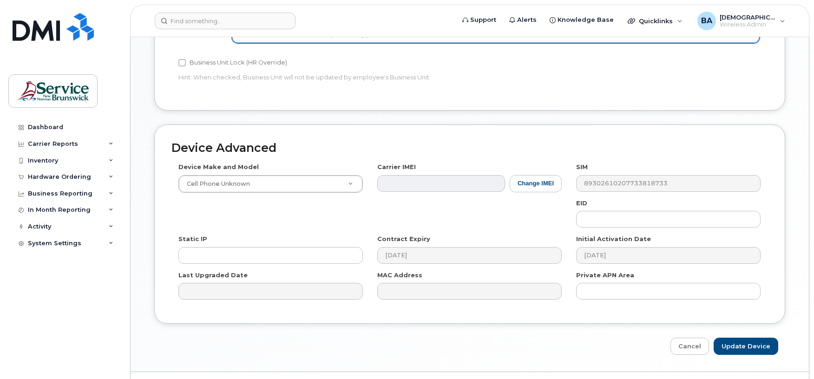
scroll to position [438, 0]
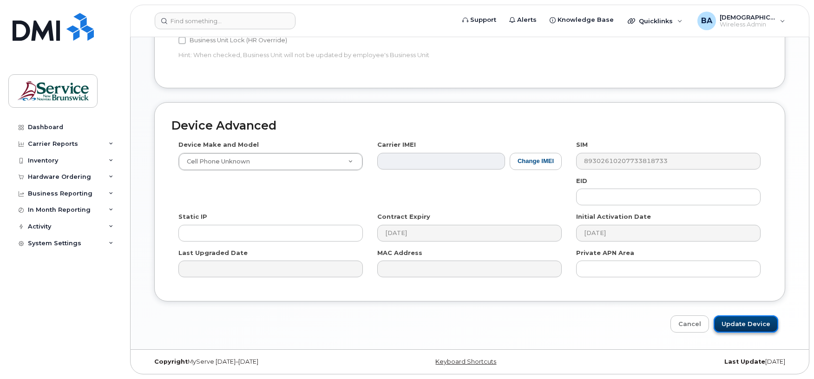
click at [732, 324] on input "Update Device" at bounding box center [745, 323] width 65 height 17
type input "Saving..."
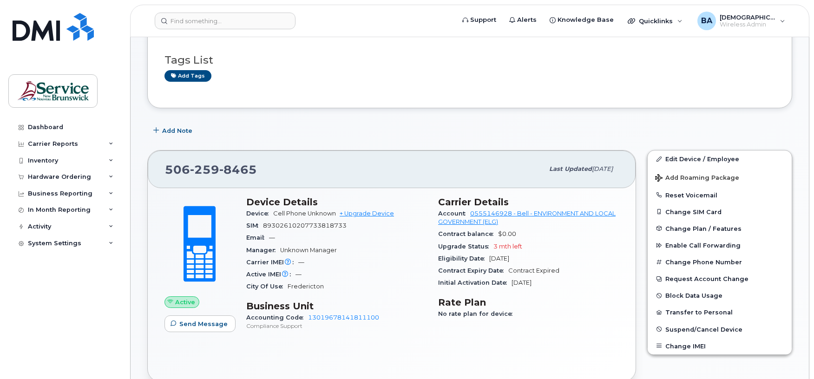
scroll to position [62, 0]
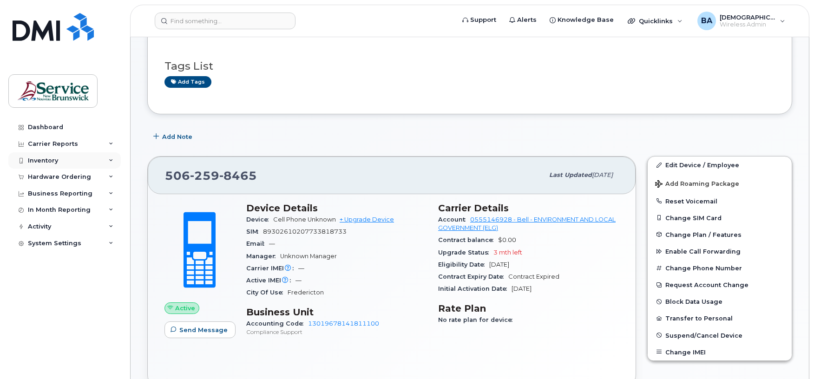
click at [53, 159] on div "Inventory" at bounding box center [43, 160] width 30 height 7
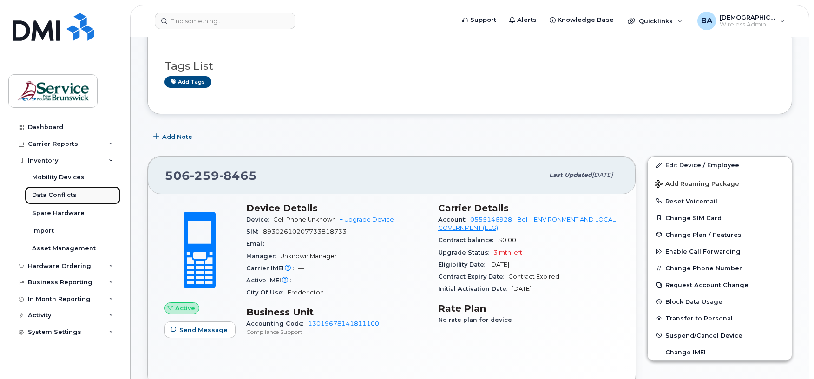
click at [59, 196] on div "Data Conflicts" at bounding box center [54, 195] width 45 height 8
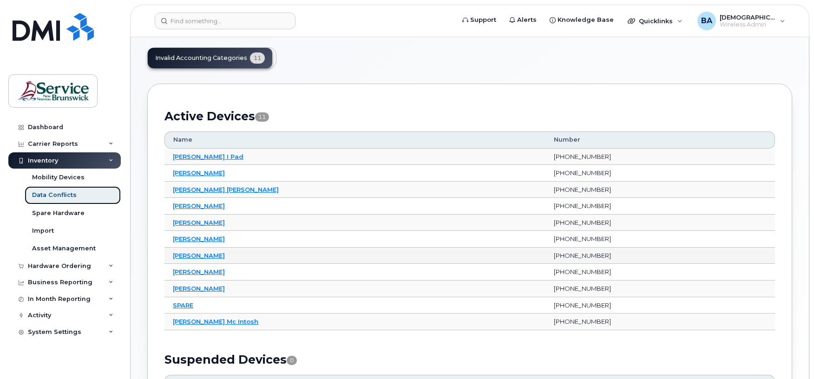
scroll to position [62, 0]
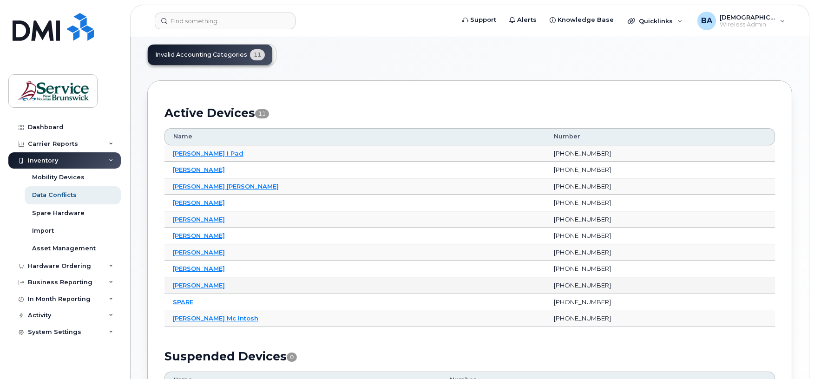
click at [189, 281] on td "[PERSON_NAME]" at bounding box center [354, 285] width 381 height 17
click at [187, 285] on link "[PERSON_NAME]" at bounding box center [199, 284] width 52 height 7
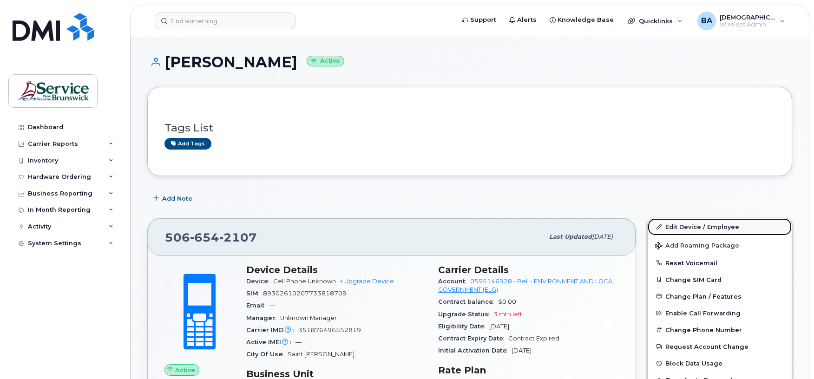
click at [659, 231] on link "Edit Device / Employee" at bounding box center [719, 226] width 144 height 17
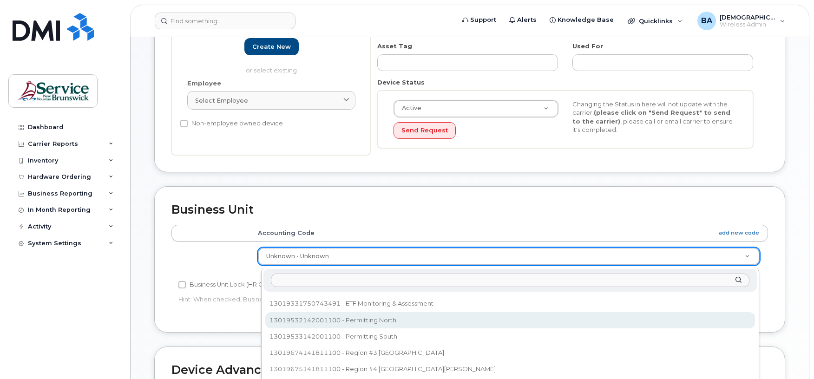
scroll to position [142, 0]
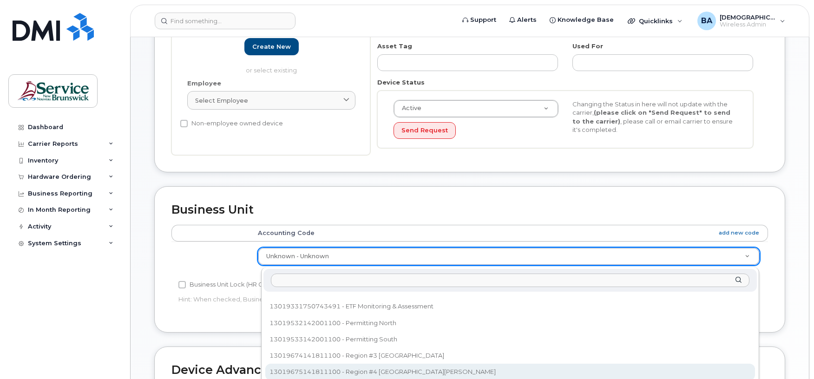
select select "35848228"
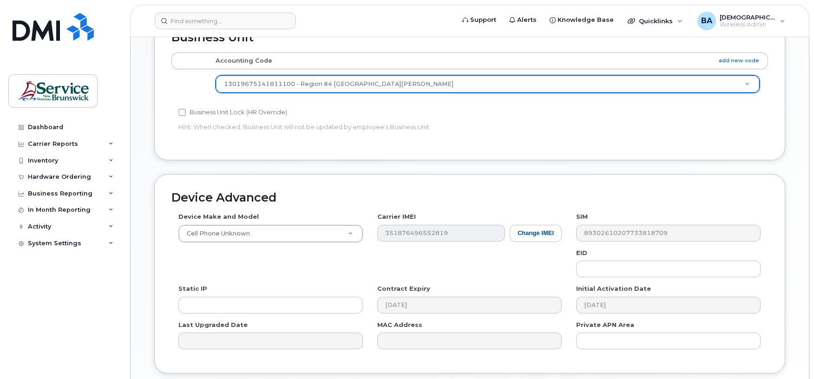
scroll to position [438, 0]
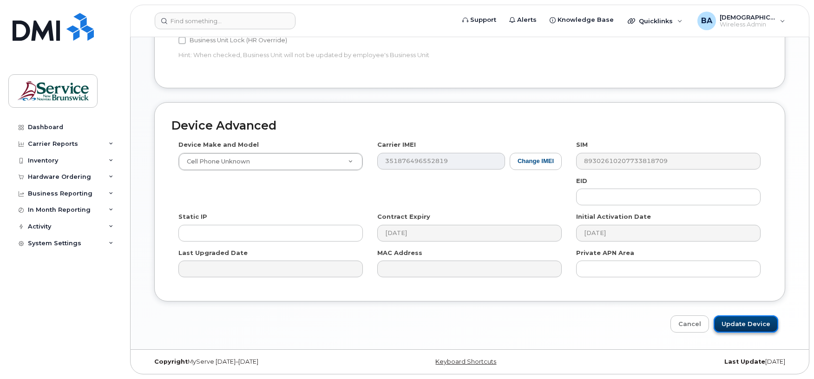
click at [732, 324] on input "Update Device" at bounding box center [745, 323] width 65 height 17
type input "Saving..."
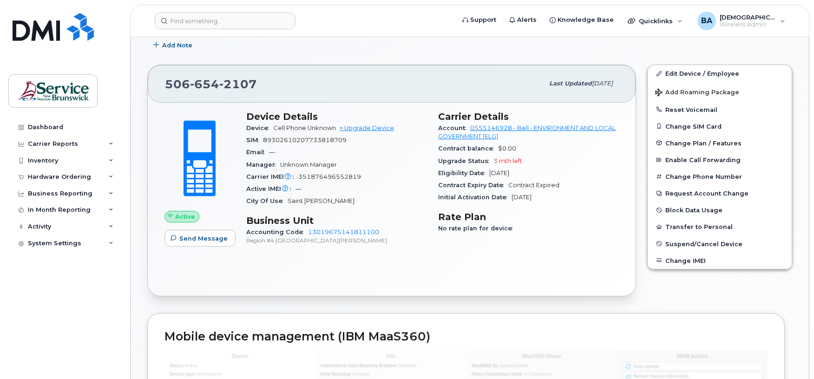
scroll to position [186, 0]
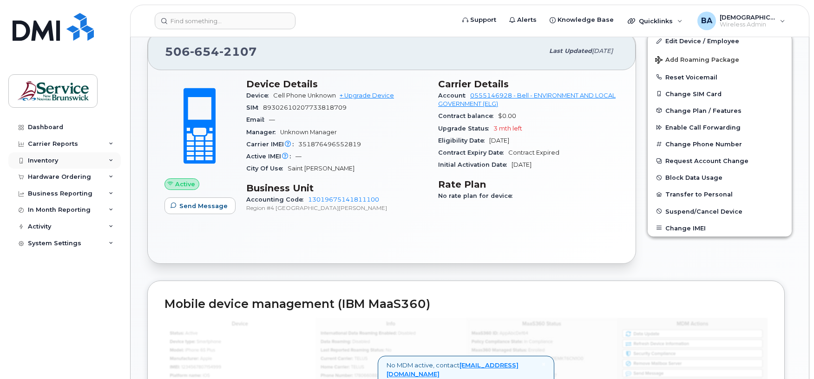
click at [39, 156] on div "Inventory" at bounding box center [64, 160] width 112 height 17
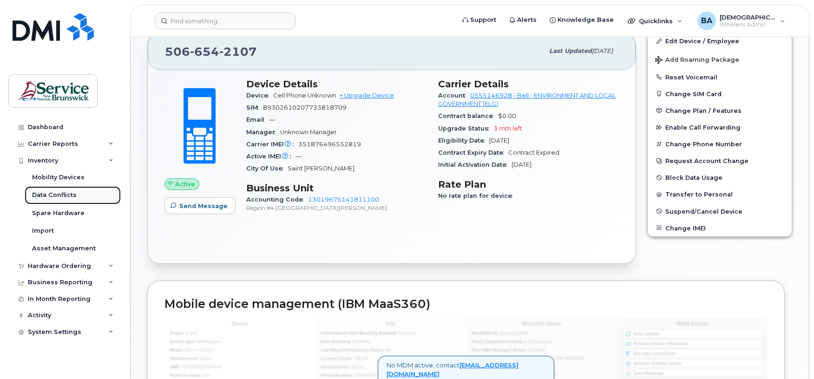
click at [51, 194] on div "Data Conflicts" at bounding box center [54, 195] width 45 height 8
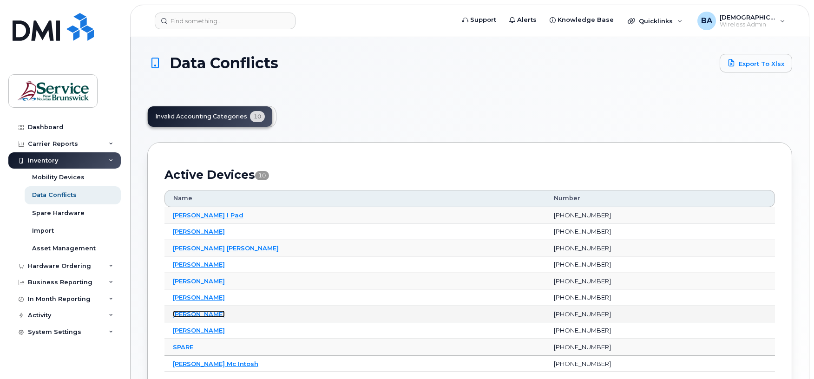
click at [187, 317] on link "[PERSON_NAME]" at bounding box center [199, 313] width 52 height 7
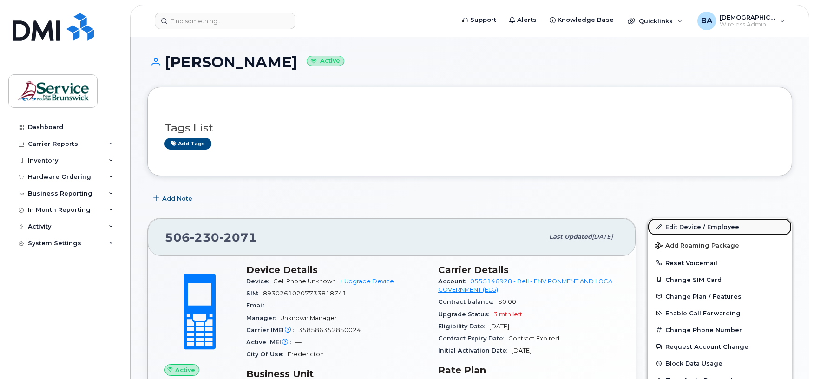
click at [691, 227] on link "Edit Device / Employee" at bounding box center [719, 226] width 144 height 17
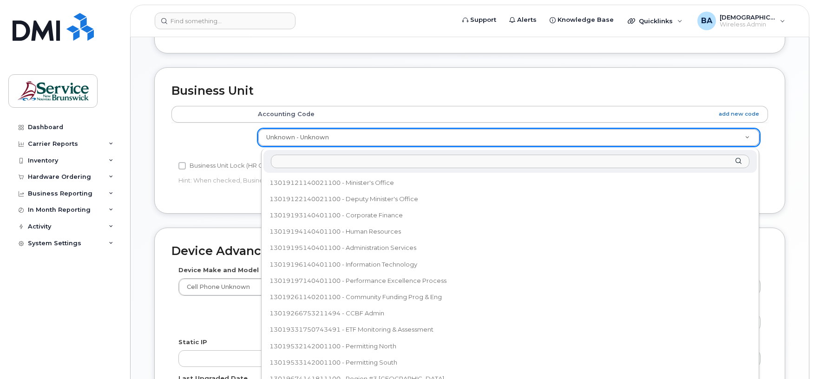
scroll to position [140, 0]
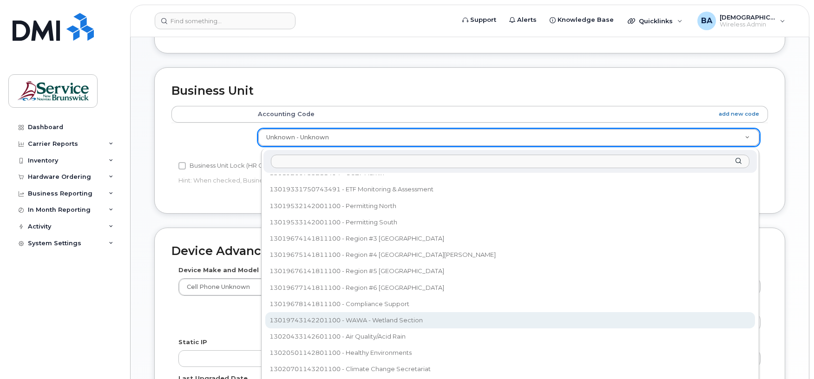
select select "35848242"
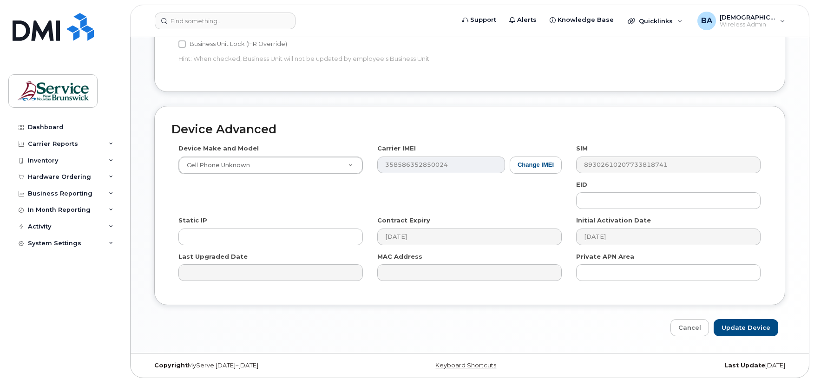
scroll to position [433, 0]
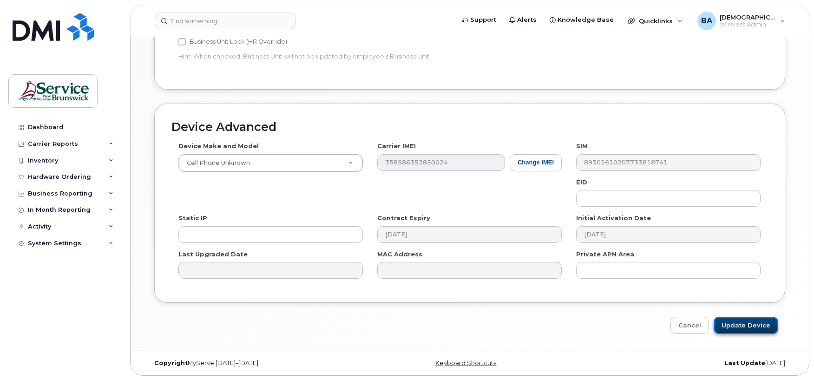
click at [723, 334] on input "Update Device" at bounding box center [745, 325] width 65 height 17
type input "Saving..."
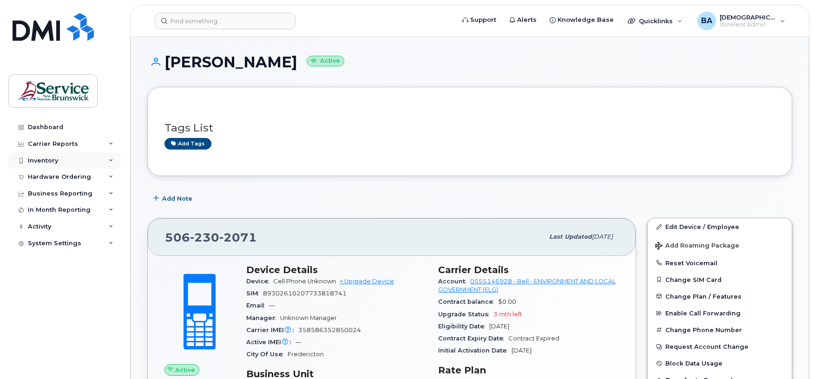
click at [41, 160] on div "Inventory" at bounding box center [43, 160] width 30 height 7
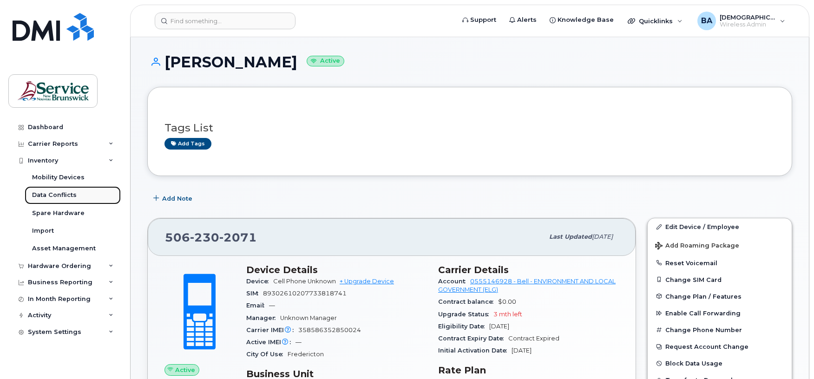
click at [45, 198] on div "Data Conflicts" at bounding box center [54, 195] width 45 height 8
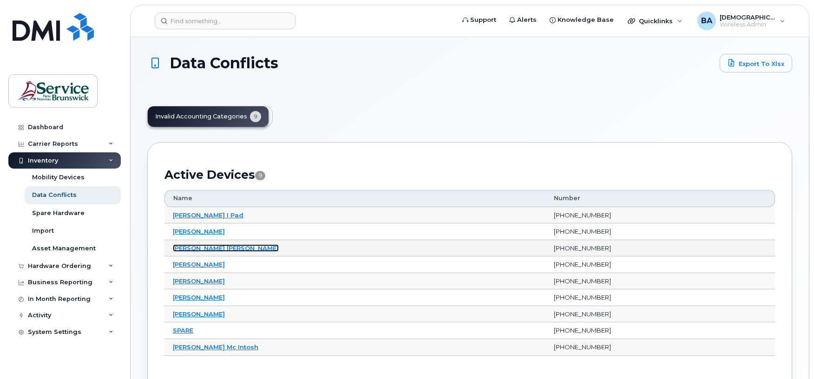
click at [199, 248] on link "[PERSON_NAME] [PERSON_NAME]" at bounding box center [226, 247] width 106 height 7
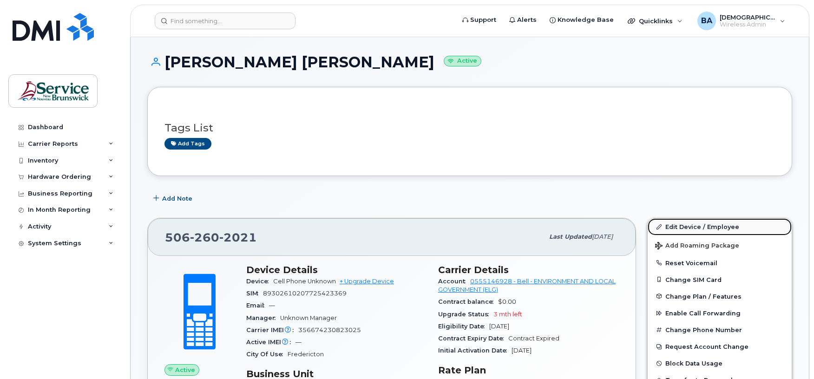
click at [676, 227] on link "Edit Device / Employee" at bounding box center [719, 226] width 144 height 17
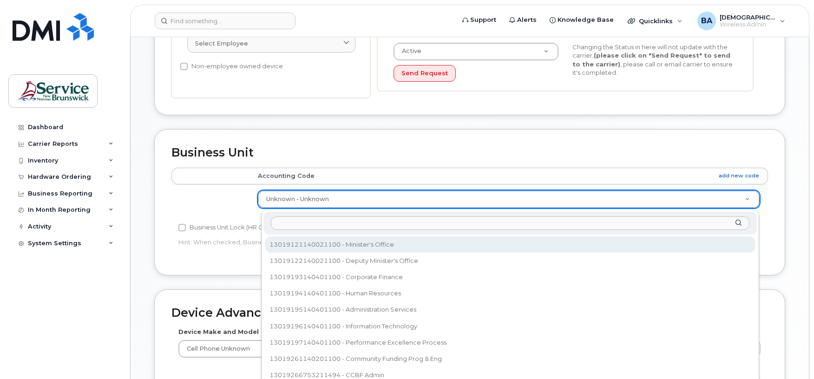
select select "35805344"
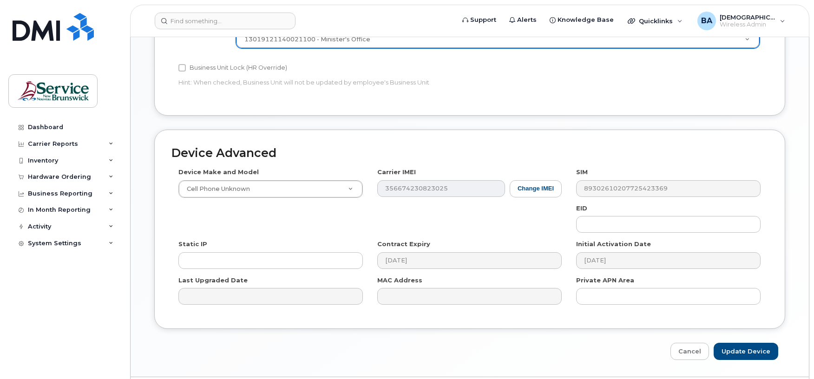
scroll to position [438, 0]
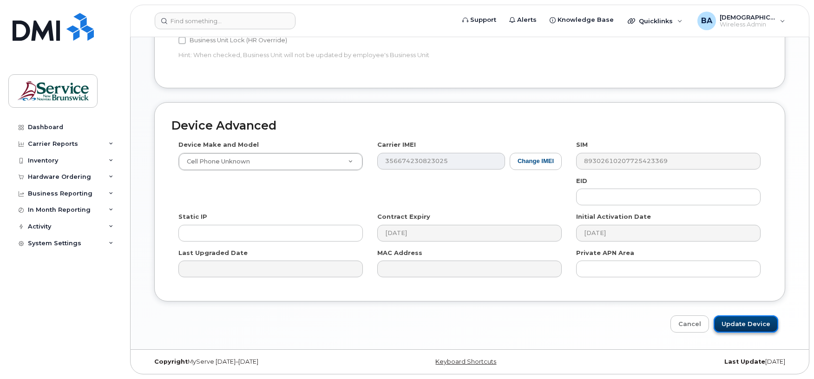
click at [752, 326] on input "Update Device" at bounding box center [745, 323] width 65 height 17
type input "Saving..."
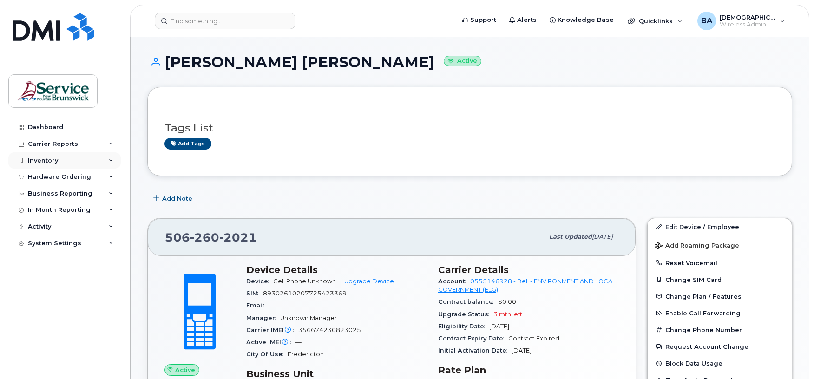
click at [47, 162] on div "Inventory" at bounding box center [43, 160] width 30 height 7
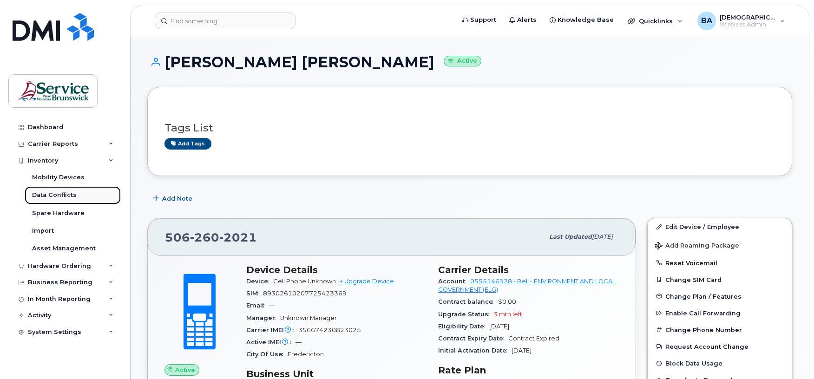
click at [43, 197] on div "Data Conflicts" at bounding box center [54, 195] width 45 height 8
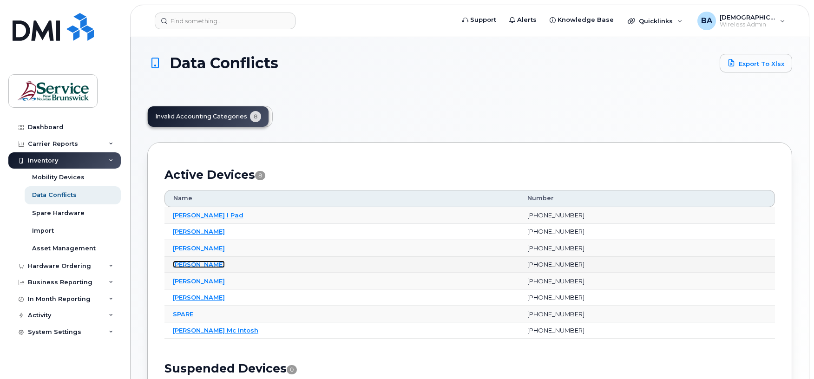
click at [196, 266] on link "[PERSON_NAME]" at bounding box center [199, 264] width 52 height 7
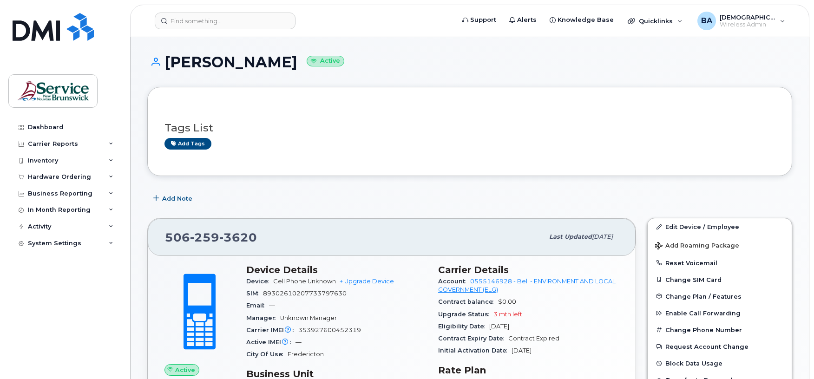
click at [681, 217] on div "Edit Device / Employee Add Roaming Package Reset Voicemail Change SIM Card Chan…" at bounding box center [719, 333] width 156 height 243
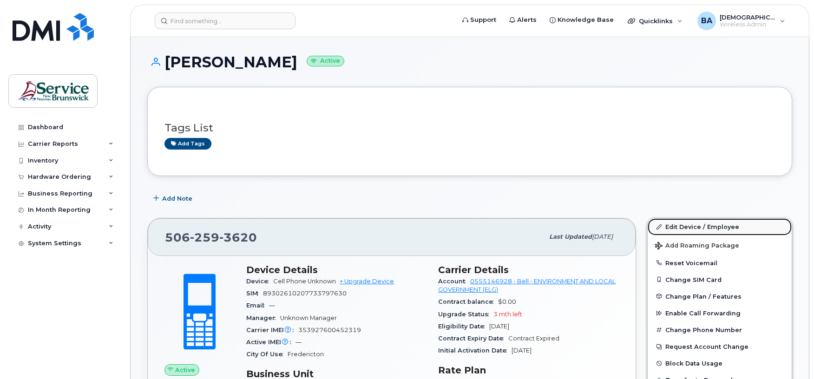
click at [680, 228] on link "Edit Device / Employee" at bounding box center [719, 226] width 144 height 17
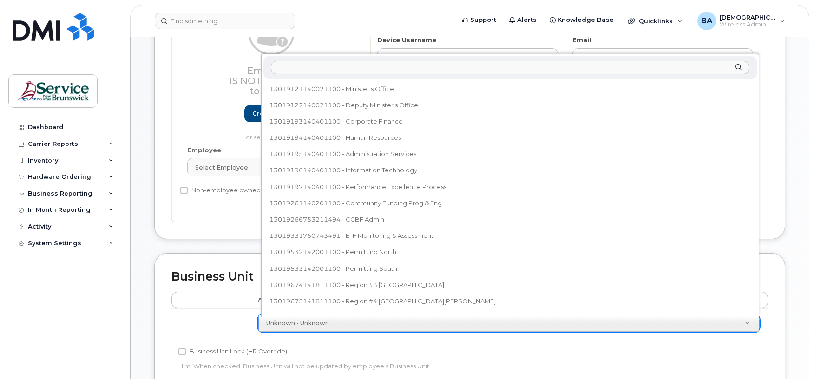
scroll to position [140, 0]
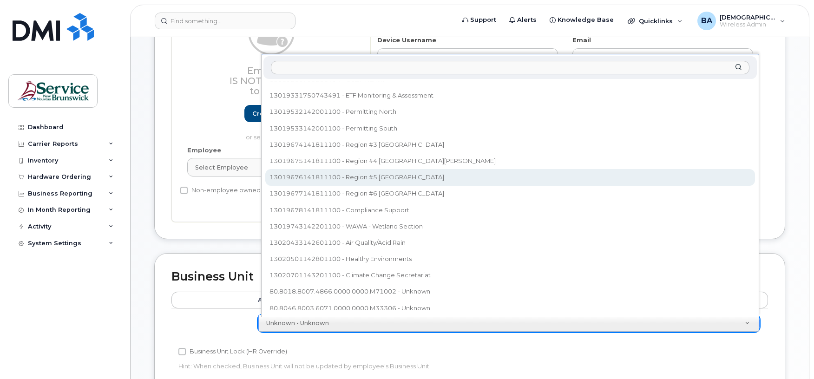
select select "35848229"
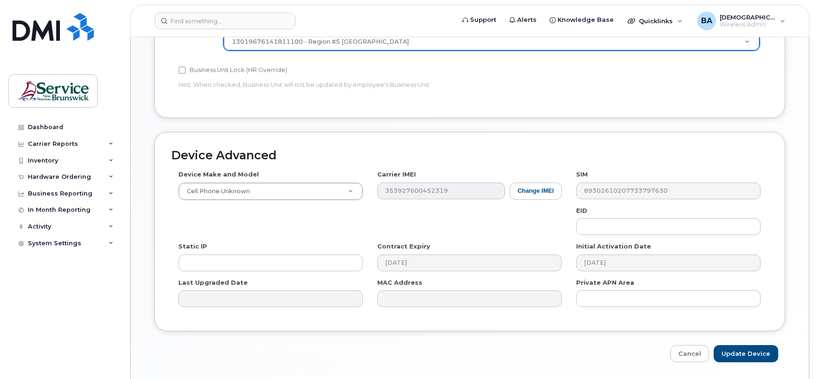
scroll to position [438, 0]
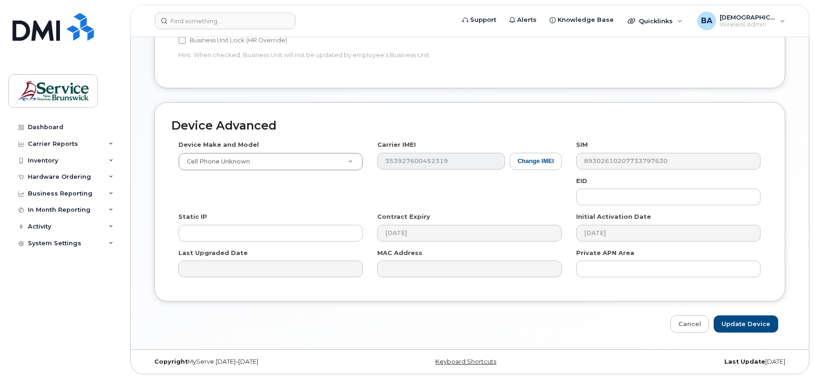
click at [755, 313] on div "Device Advanced Device Make and Model Cell Phone Unknown Android TCL 502 Watch …" at bounding box center [469, 217] width 645 height 231
click at [751, 320] on input "Update Device" at bounding box center [745, 323] width 65 height 17
type input "Saving..."
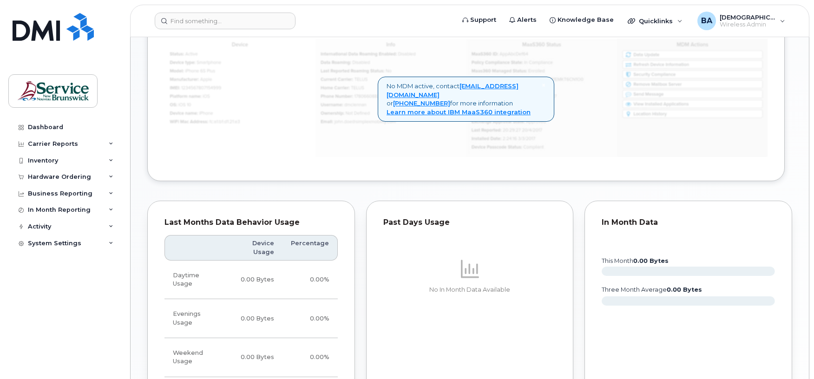
scroll to position [681, 0]
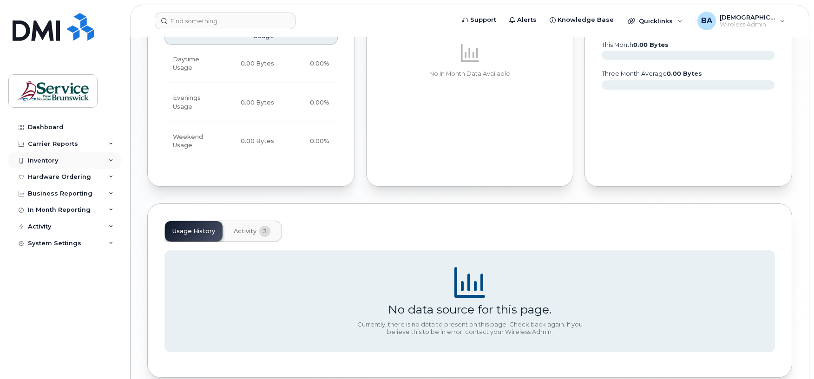
click at [40, 162] on div "Inventory" at bounding box center [43, 160] width 30 height 7
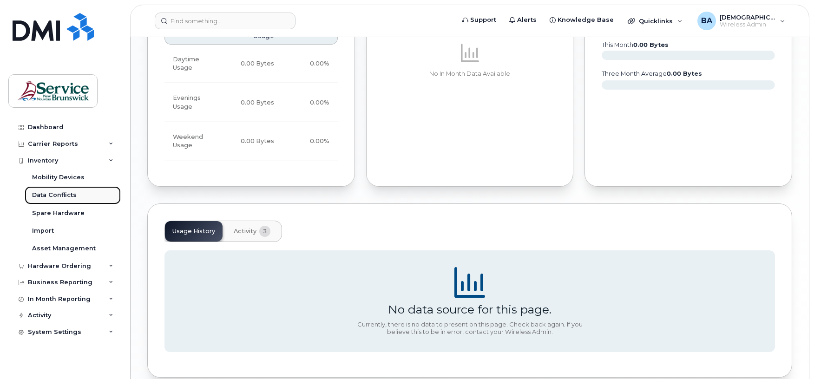
click at [45, 193] on div "Data Conflicts" at bounding box center [54, 195] width 45 height 8
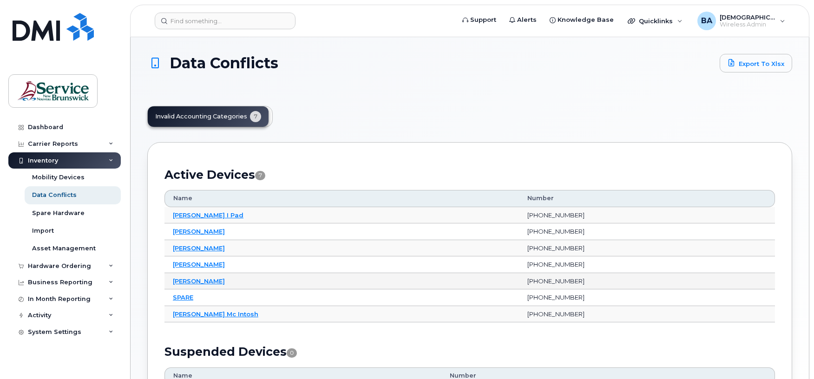
click at [195, 277] on td "Patrick Stull" at bounding box center [341, 281] width 354 height 17
click at [195, 281] on link "Patrick Stull" at bounding box center [199, 280] width 52 height 7
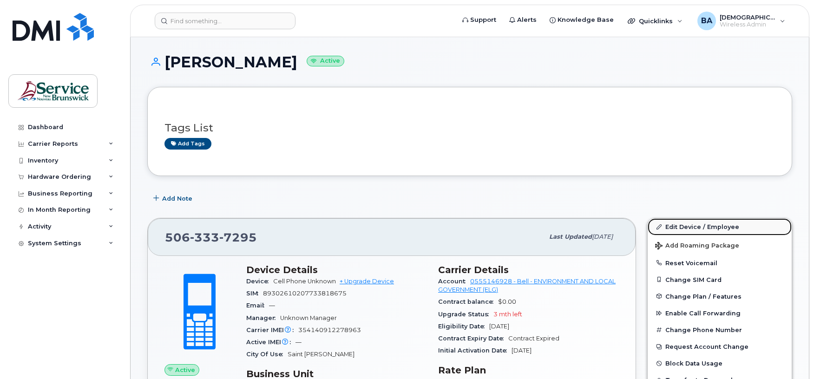
click at [673, 225] on link "Edit Device / Employee" at bounding box center [719, 226] width 144 height 17
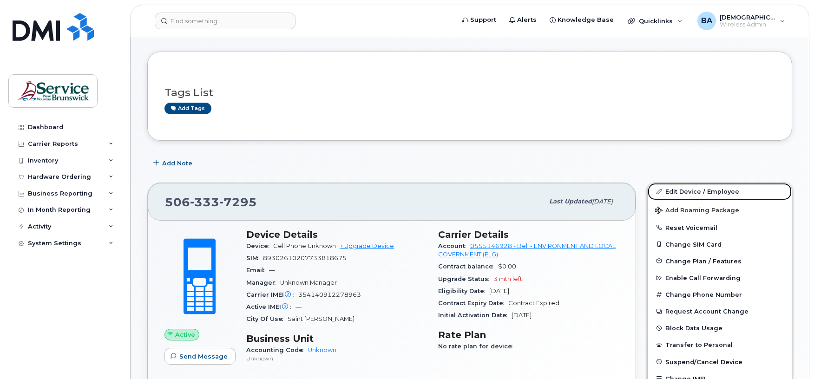
scroll to position [83, 0]
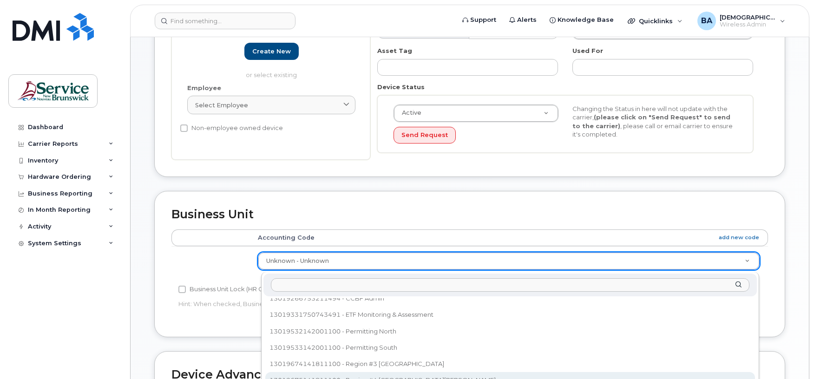
scroll to position [145, 0]
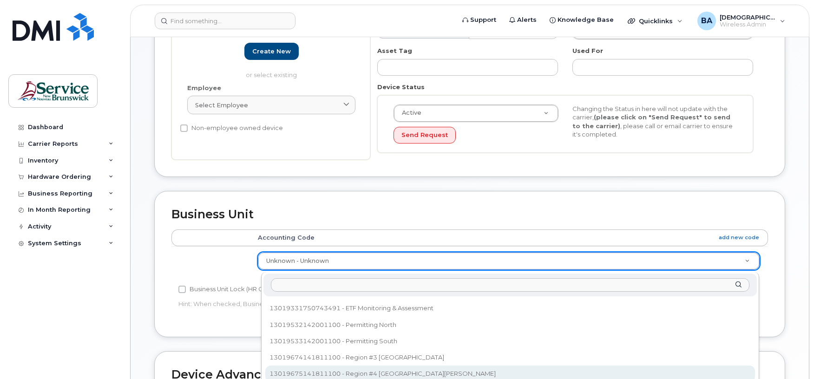
select select "35848228"
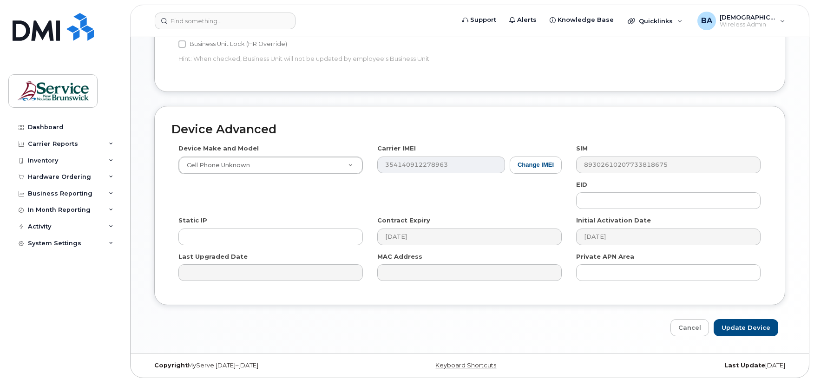
scroll to position [433, 0]
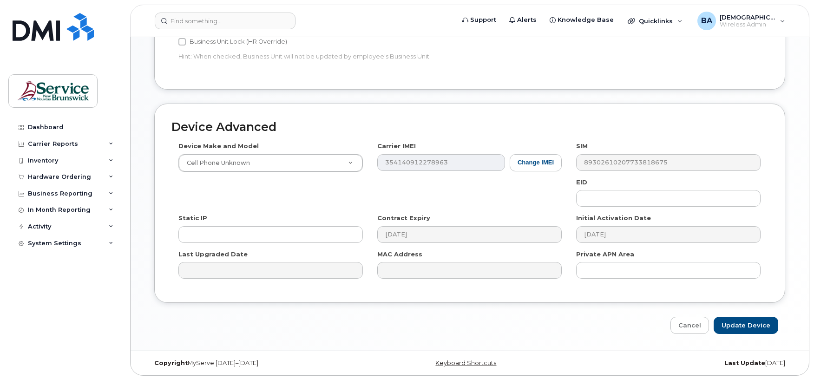
click at [740, 319] on div "Device Advanced Device Make and Model Cell Phone Unknown Android TCL 502 Watch …" at bounding box center [469, 219] width 645 height 231
click at [741, 329] on input "Update Device" at bounding box center [745, 325] width 65 height 17
type input "Saving..."
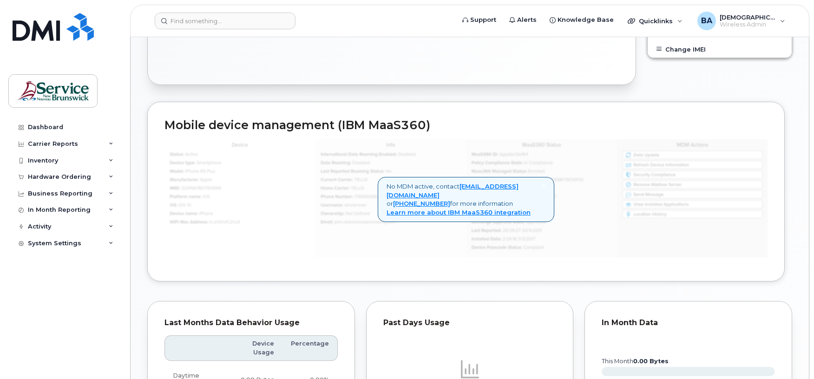
scroll to position [372, 0]
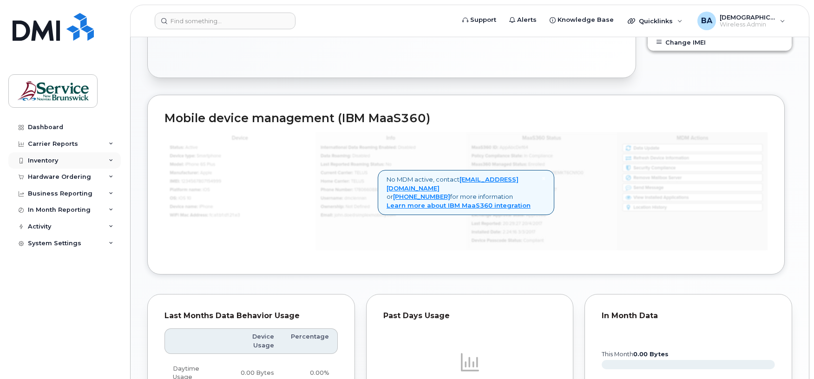
click at [40, 164] on div "Inventory" at bounding box center [64, 160] width 112 height 17
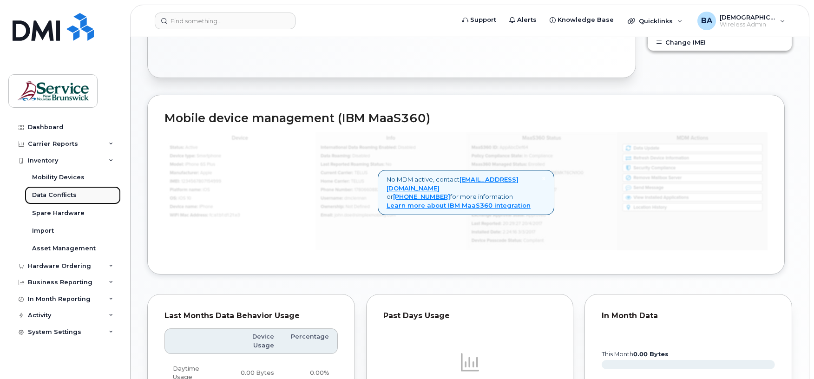
click at [50, 196] on div "Data Conflicts" at bounding box center [54, 195] width 45 height 8
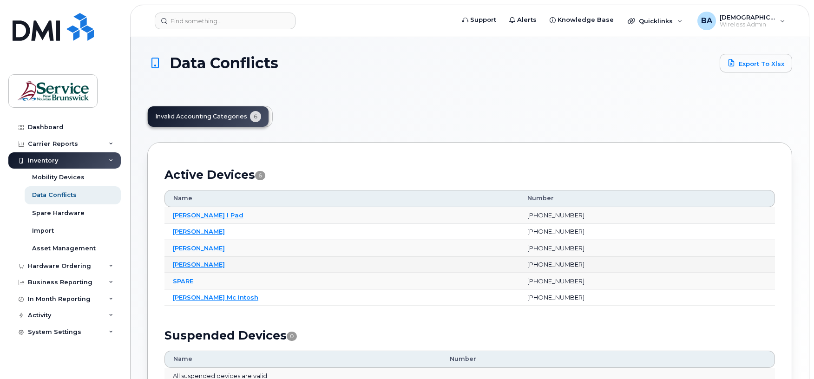
click at [194, 261] on td "Korey Mabee" at bounding box center [341, 264] width 354 height 17
click at [189, 264] on link "Korey Mabee" at bounding box center [199, 264] width 52 height 7
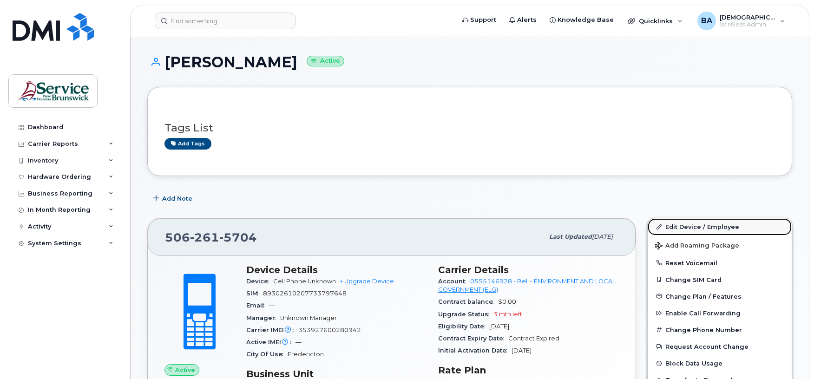
click at [683, 225] on link "Edit Device / Employee" at bounding box center [719, 226] width 144 height 17
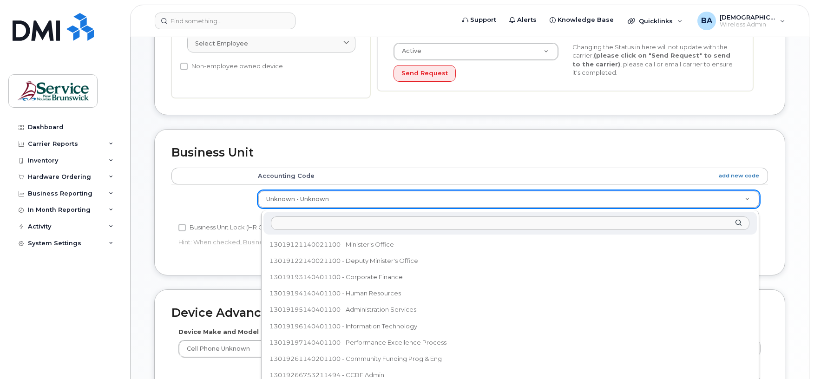
scroll to position [140, 0]
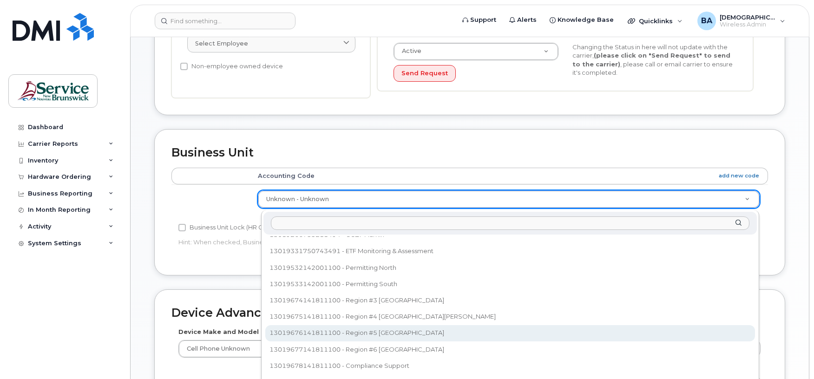
select select "35848229"
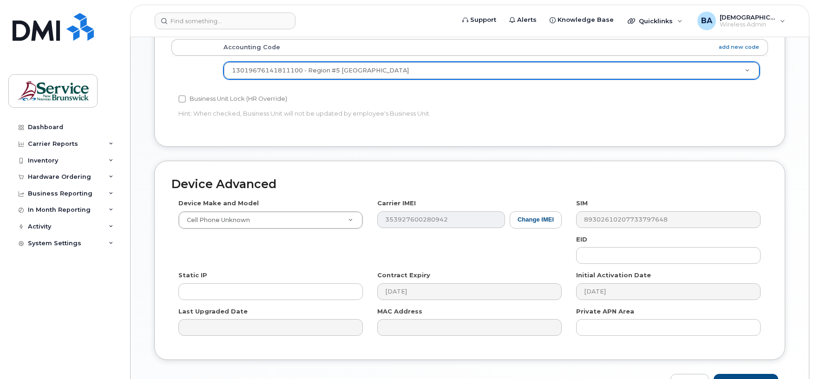
scroll to position [438, 0]
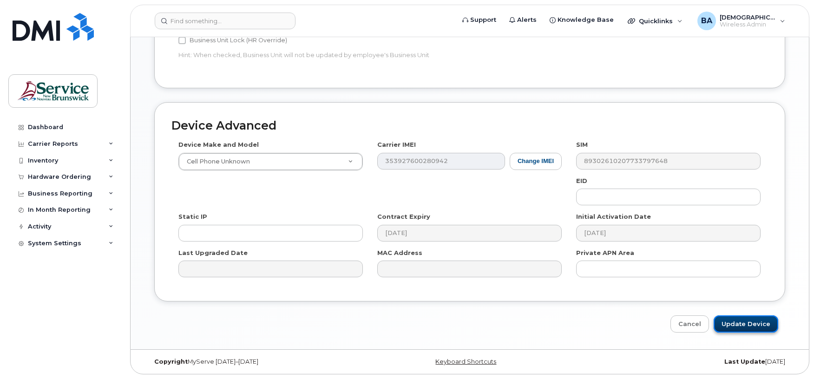
click at [742, 326] on input "Update Device" at bounding box center [745, 323] width 65 height 17
type input "Saving..."
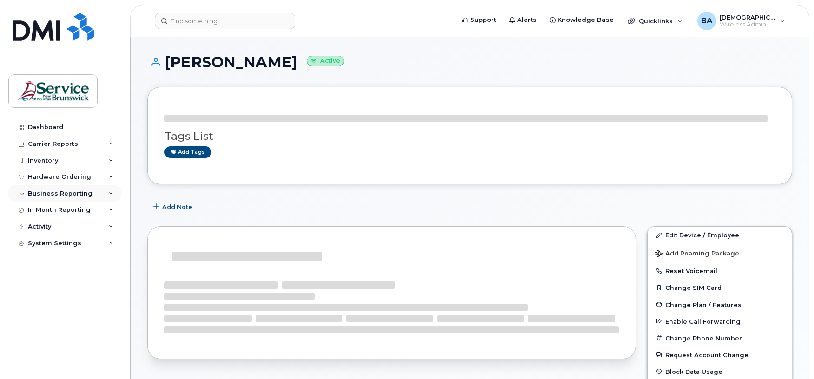
click at [60, 195] on div "Business Reporting" at bounding box center [60, 193] width 65 height 7
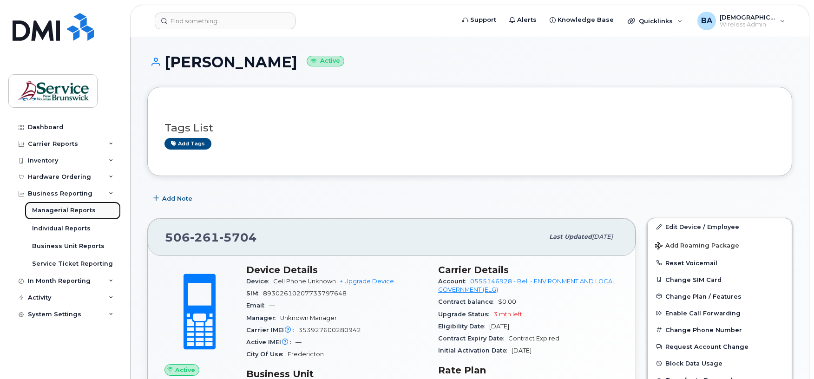
click at [58, 212] on div "Managerial Reports" at bounding box center [64, 210] width 64 height 8
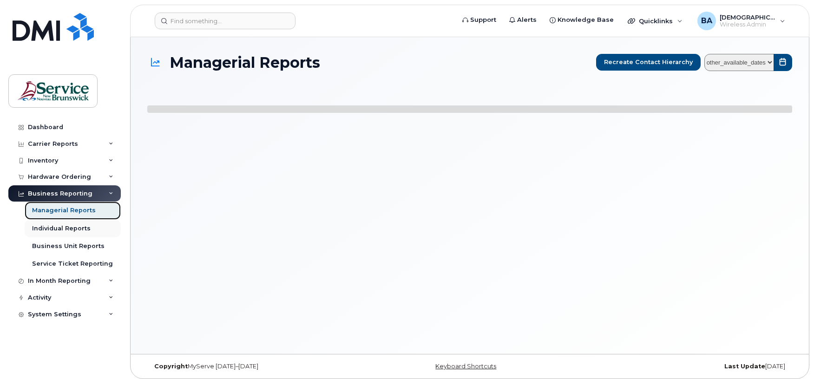
select select
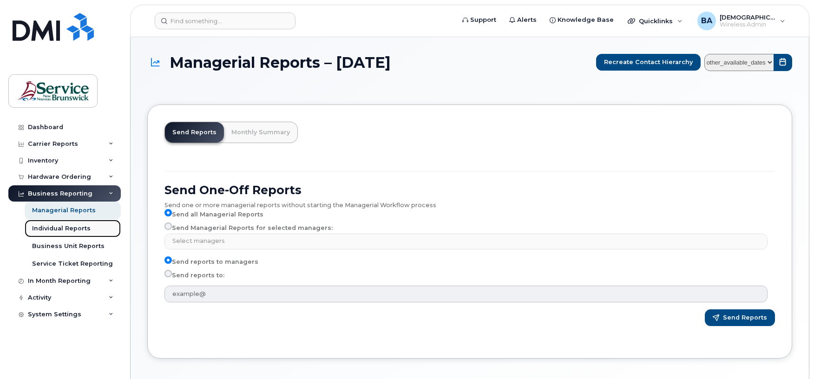
click at [54, 226] on div "Individual Reports" at bounding box center [61, 228] width 59 height 8
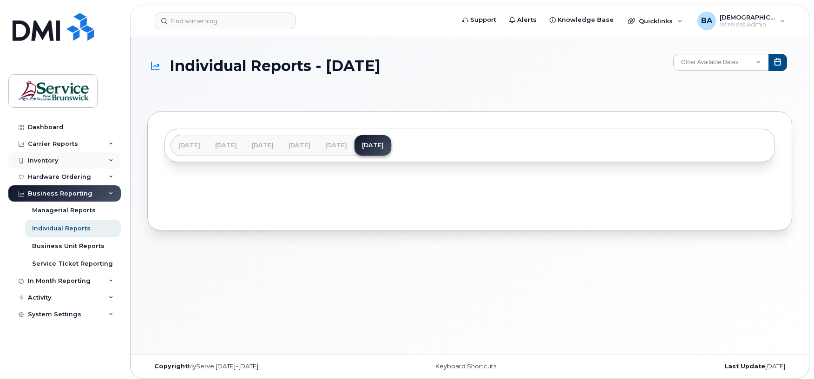
click at [59, 153] on div "Inventory" at bounding box center [64, 160] width 112 height 17
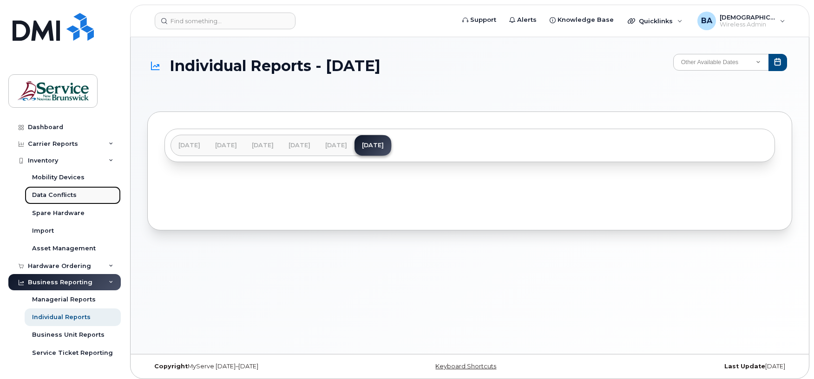
click at [58, 193] on div "Data Conflicts" at bounding box center [54, 195] width 45 height 8
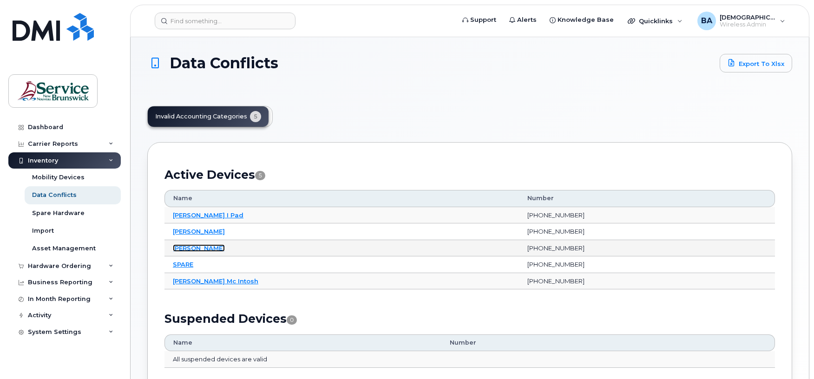
click at [195, 249] on link "[PERSON_NAME]" at bounding box center [199, 247] width 52 height 7
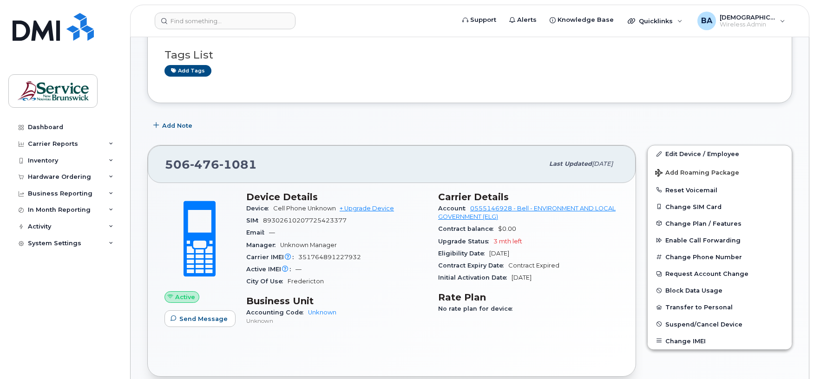
scroll to position [124, 0]
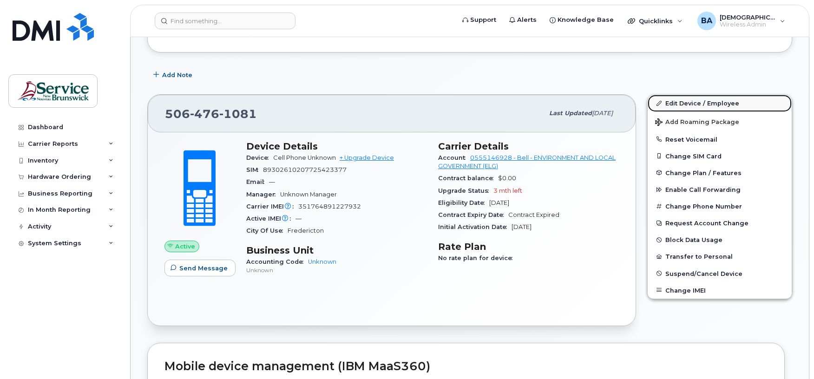
click at [676, 106] on link "Edit Device / Employee" at bounding box center [719, 103] width 144 height 17
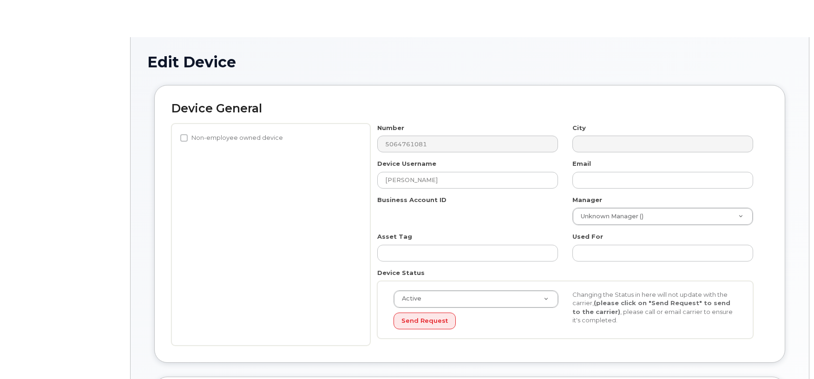
select select "34532060"
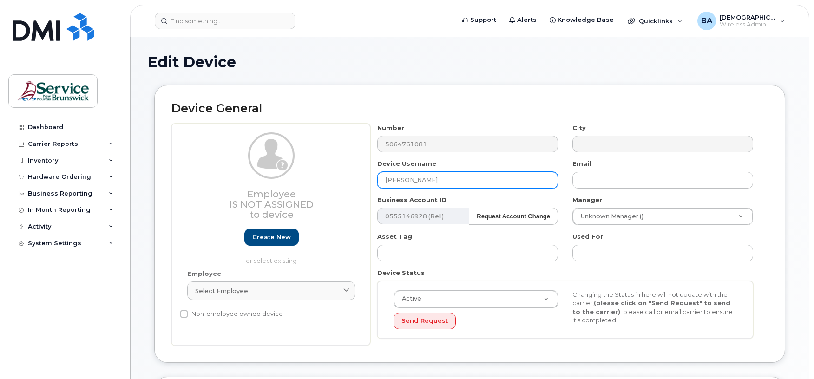
drag, startPoint x: 448, startPoint y: 177, endPoint x: 341, endPoint y: 181, distance: 106.9
click at [341, 181] on div "Employee Is not assigned to device Create new or select existing Employee Selec…" at bounding box center [469, 235] width 596 height 222
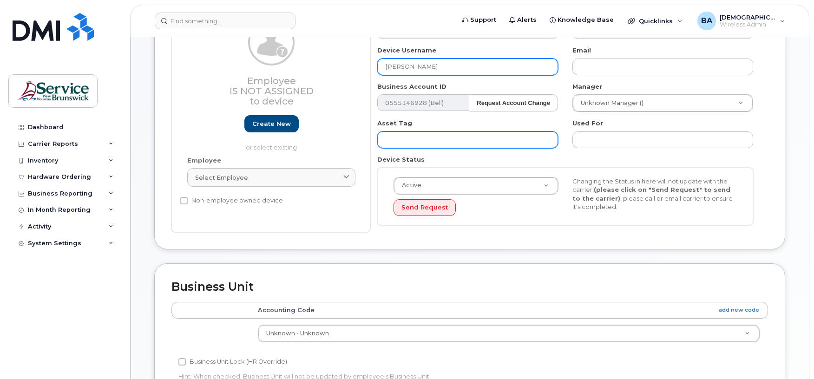
scroll to position [186, 0]
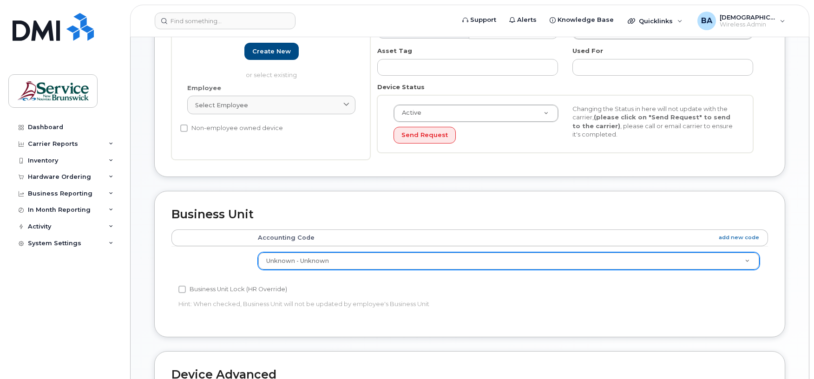
type input "Jeff Russell"
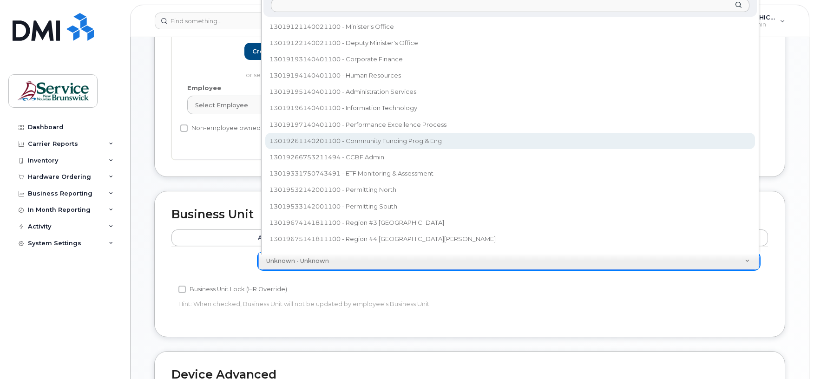
select select "35735810"
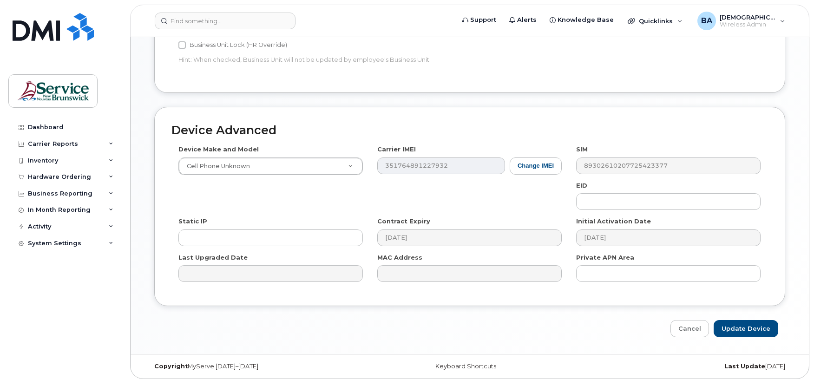
scroll to position [433, 0]
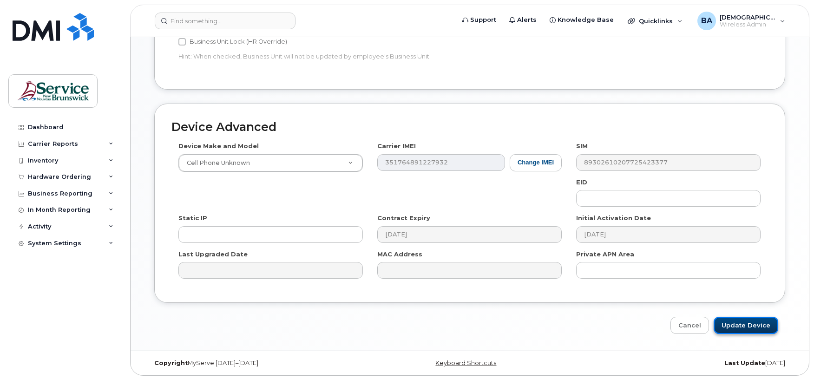
click at [737, 321] on input "Update Device" at bounding box center [745, 325] width 65 height 17
type input "Saving..."
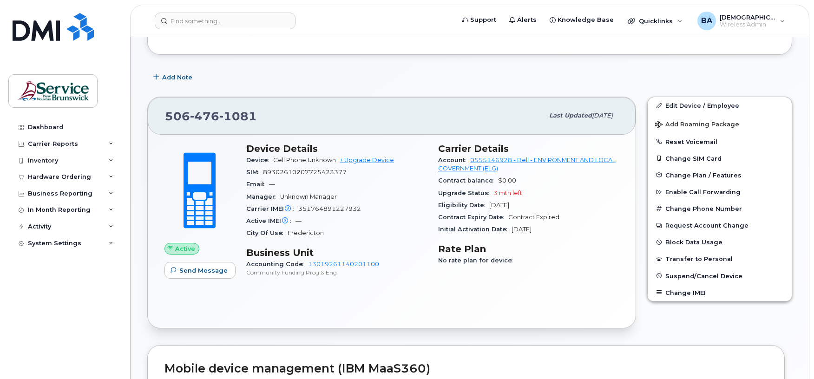
scroll to position [124, 0]
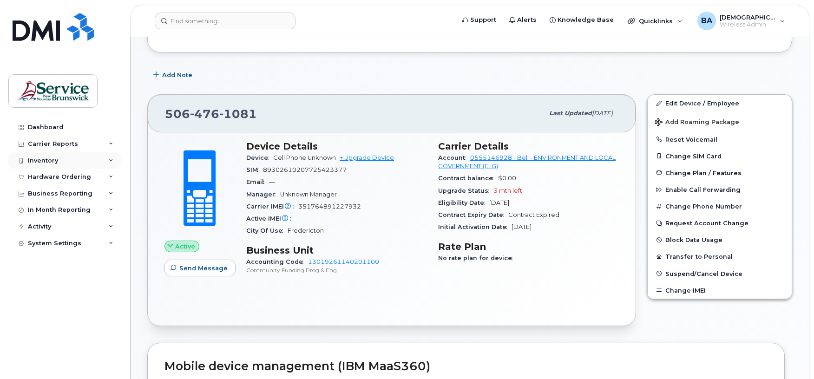
click at [36, 164] on div "Inventory" at bounding box center [43, 160] width 30 height 7
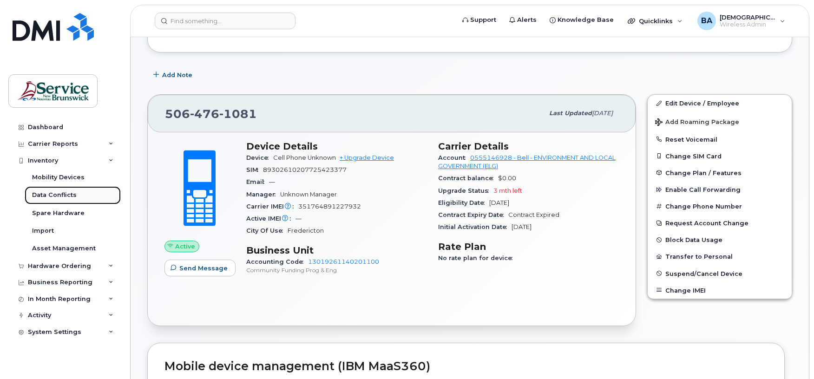
click at [56, 190] on link "Data Conflicts" at bounding box center [73, 195] width 96 height 18
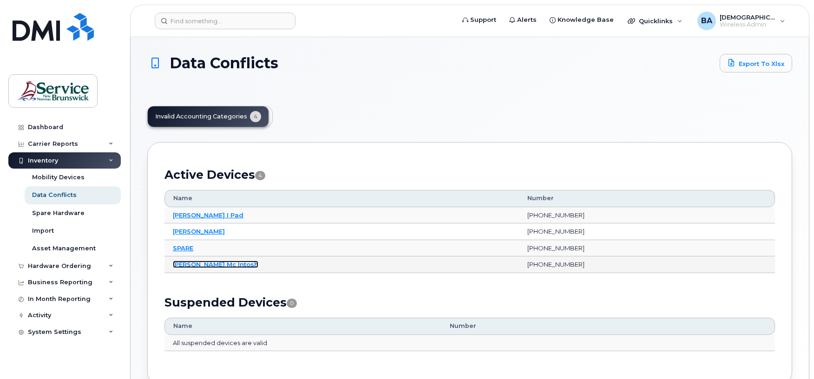
click at [189, 267] on link "[PERSON_NAME] Mc Intosh" at bounding box center [215, 264] width 85 height 7
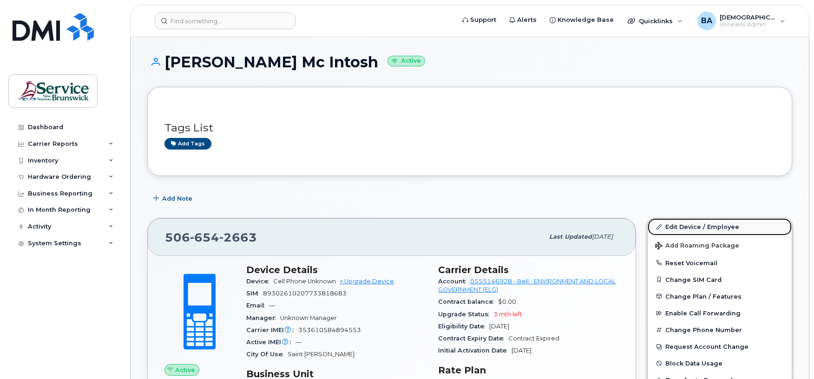
click at [682, 225] on link "Edit Device / Employee" at bounding box center [719, 226] width 144 height 17
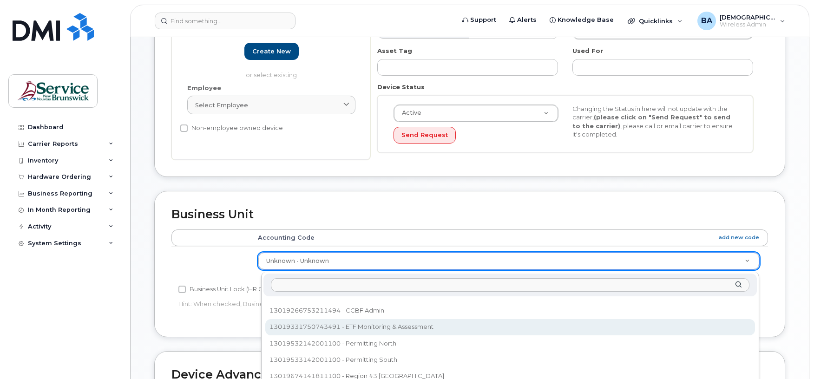
scroll to position [145, 0]
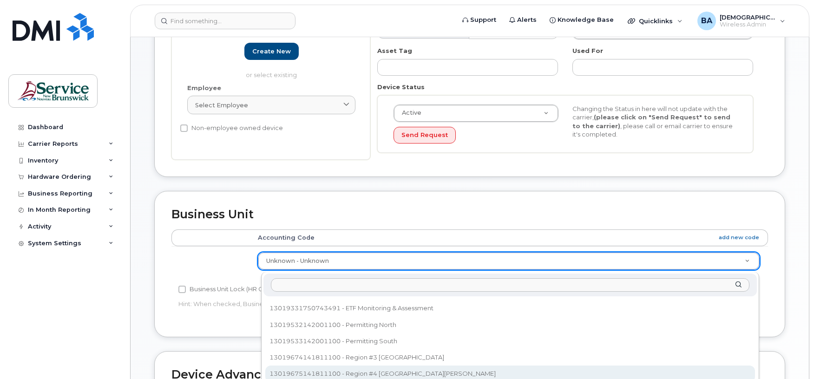
select select "35848228"
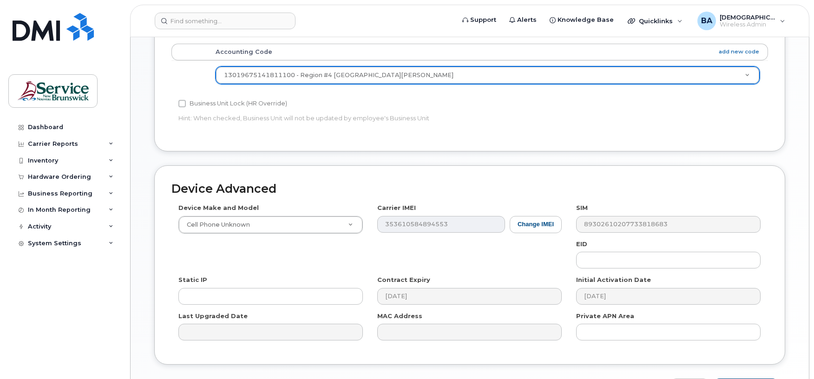
scroll to position [438, 0]
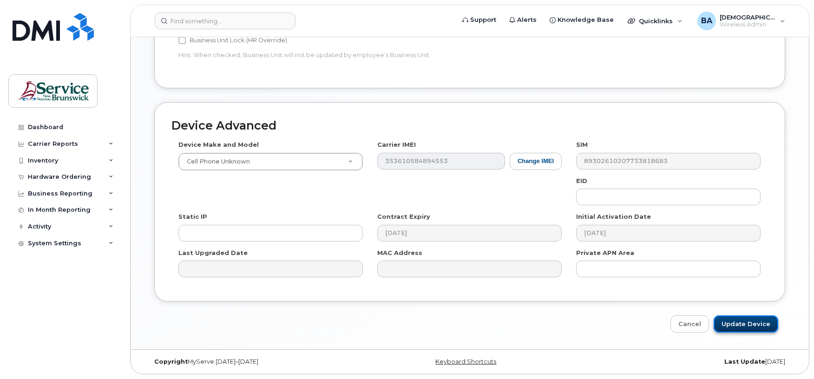
click at [745, 323] on input "Update Device" at bounding box center [745, 323] width 65 height 17
type input "Saving..."
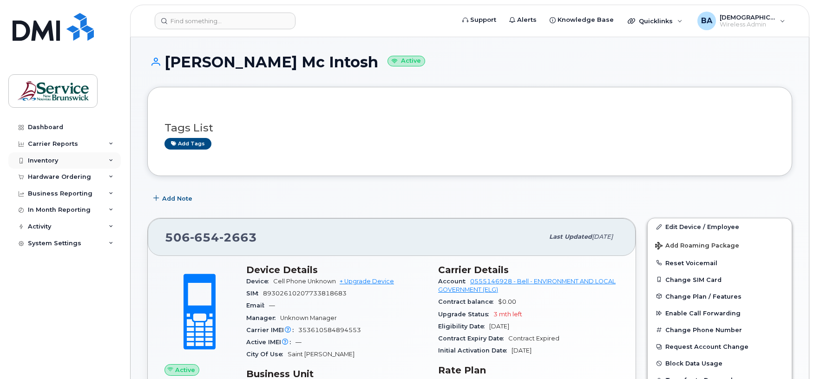
click at [54, 158] on div "Inventory" at bounding box center [43, 160] width 30 height 7
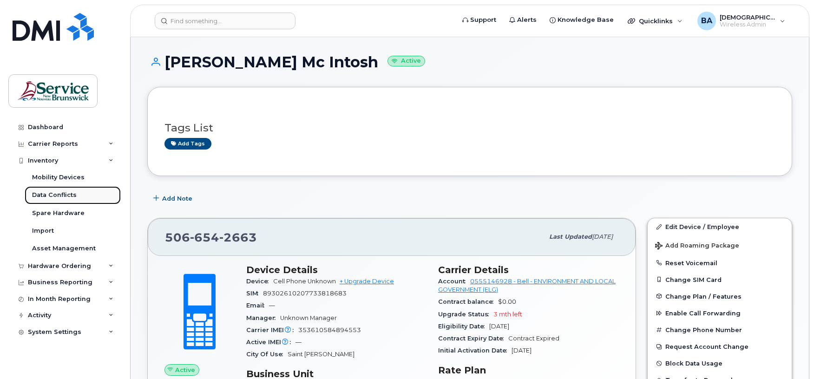
click at [69, 193] on div "Data Conflicts" at bounding box center [54, 195] width 45 height 8
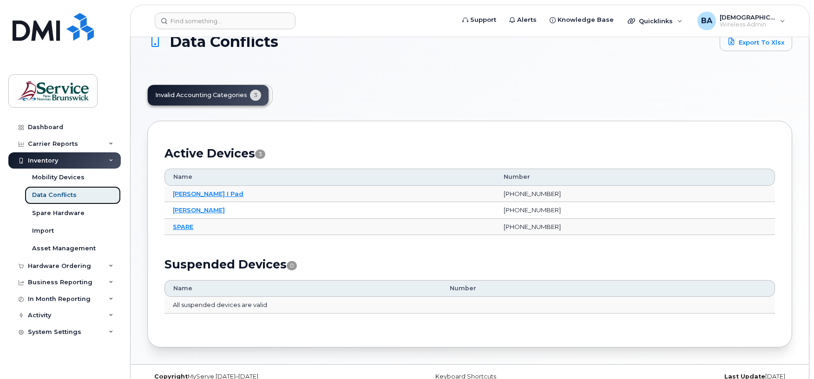
scroll to position [38, 0]
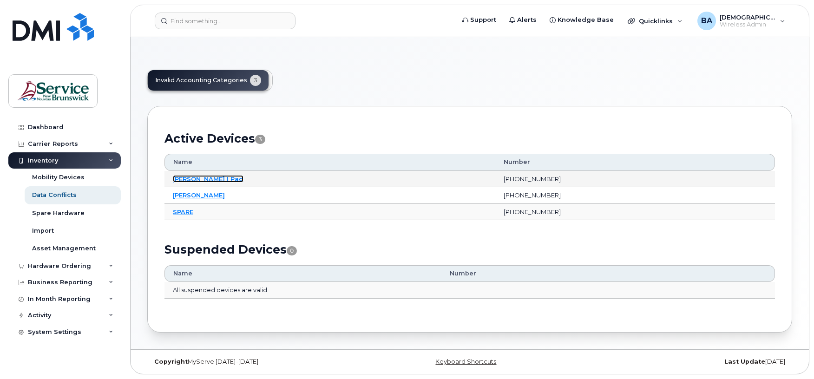
click at [190, 178] on link "[PERSON_NAME] I Pad" at bounding box center [208, 178] width 71 height 7
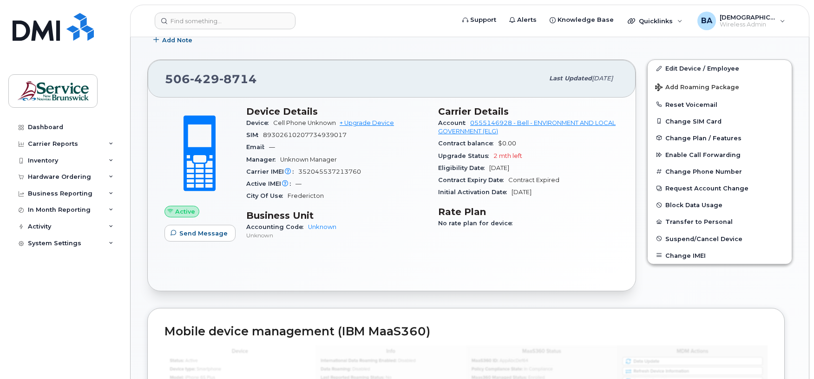
scroll to position [186, 0]
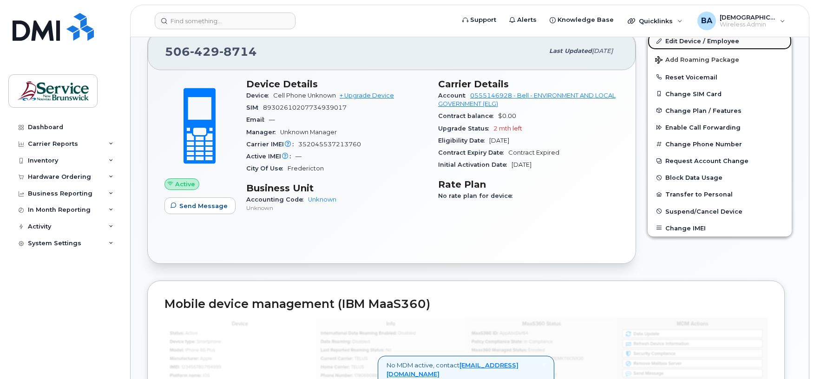
click at [678, 41] on link "Edit Device / Employee" at bounding box center [719, 41] width 144 height 17
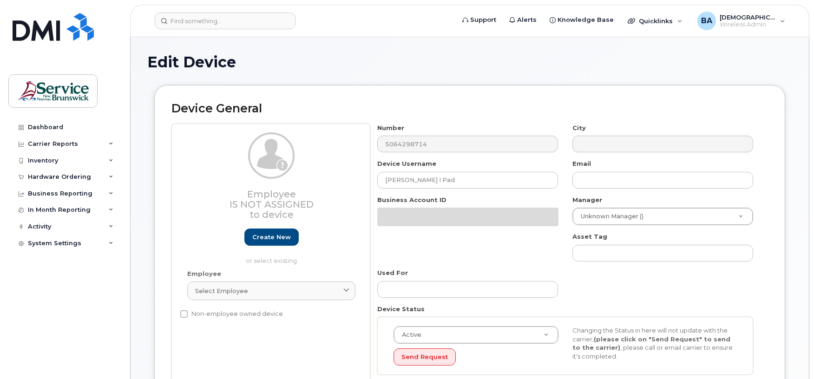
select select "34532060"
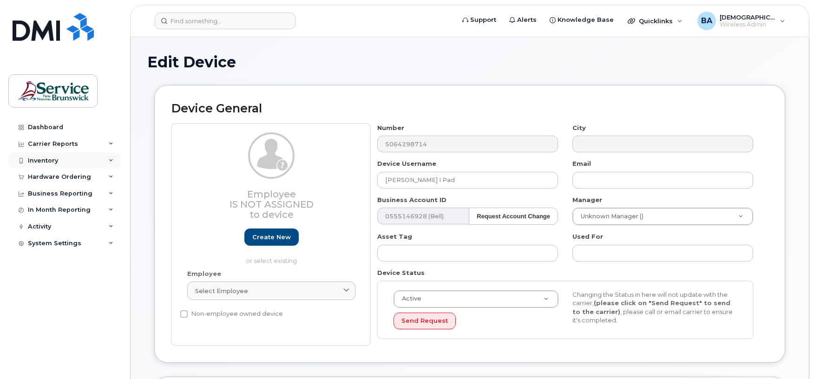
click at [59, 157] on div "Inventory" at bounding box center [64, 160] width 112 height 17
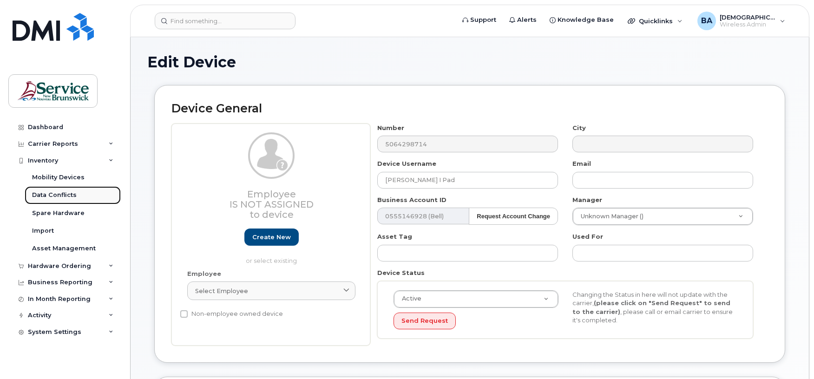
click at [63, 194] on div "Data Conflicts" at bounding box center [54, 195] width 45 height 8
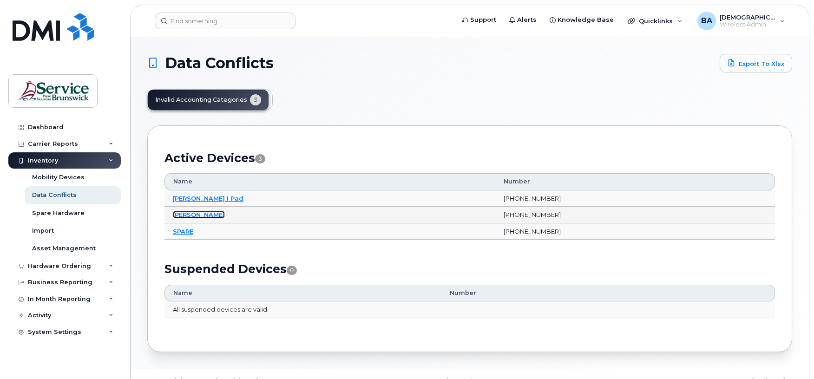
click at [190, 215] on link "[PERSON_NAME]" at bounding box center [199, 214] width 52 height 7
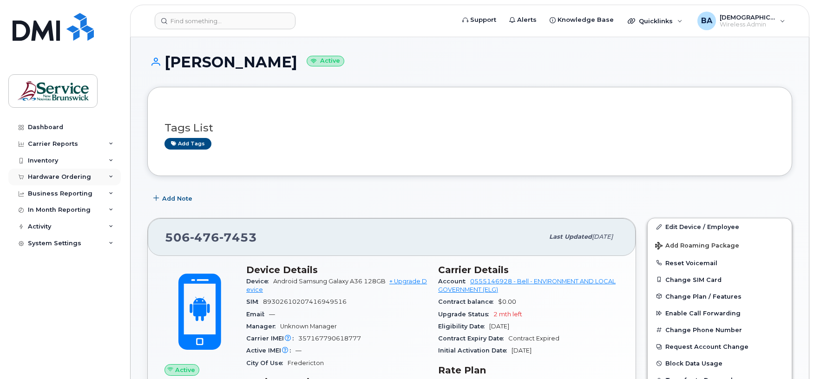
click at [46, 180] on div "Hardware Ordering" at bounding box center [59, 176] width 63 height 7
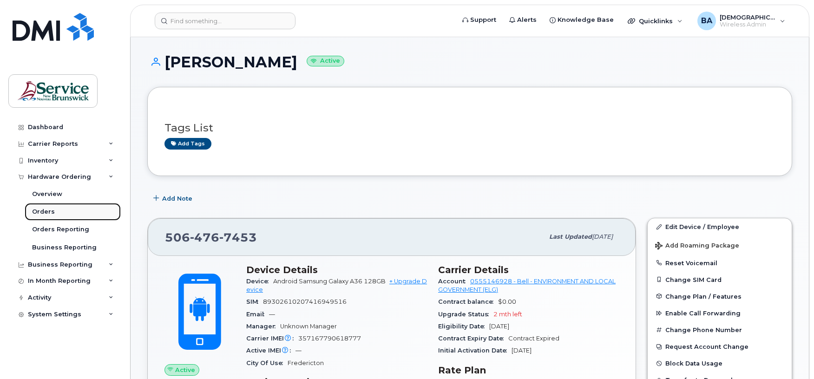
click at [41, 214] on div "Orders" at bounding box center [43, 212] width 23 height 8
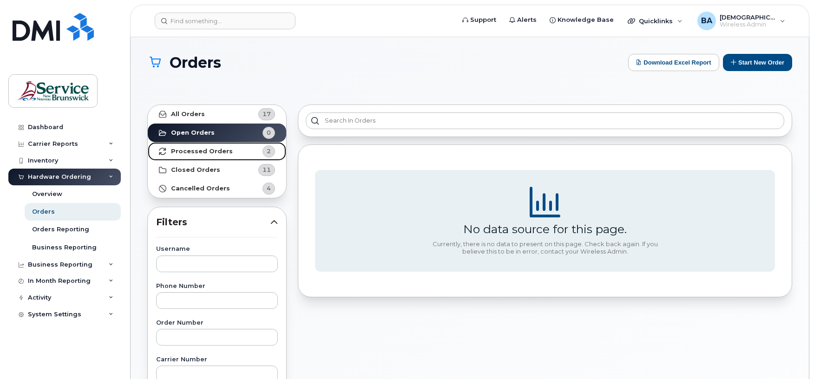
click at [210, 154] on strong "Processed Orders" at bounding box center [202, 151] width 62 height 7
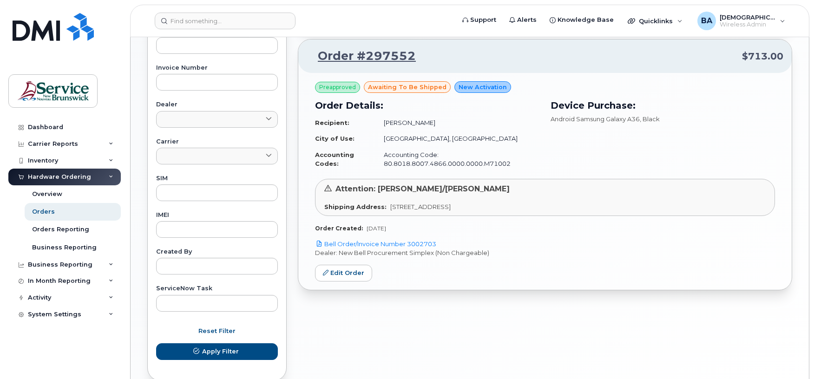
scroll to position [372, 0]
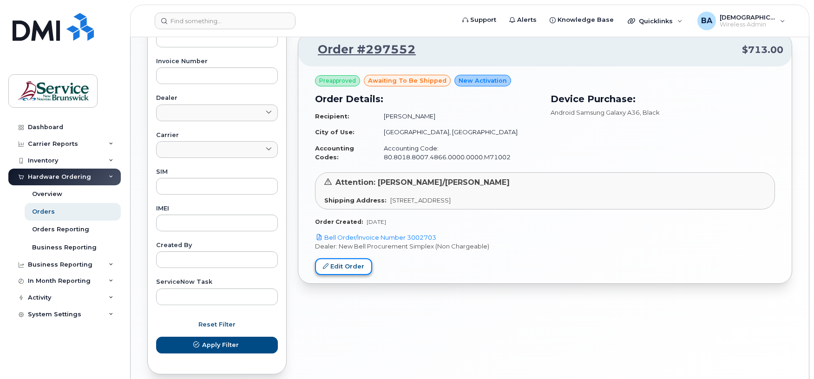
click at [348, 267] on link "Edit Order" at bounding box center [343, 266] width 57 height 17
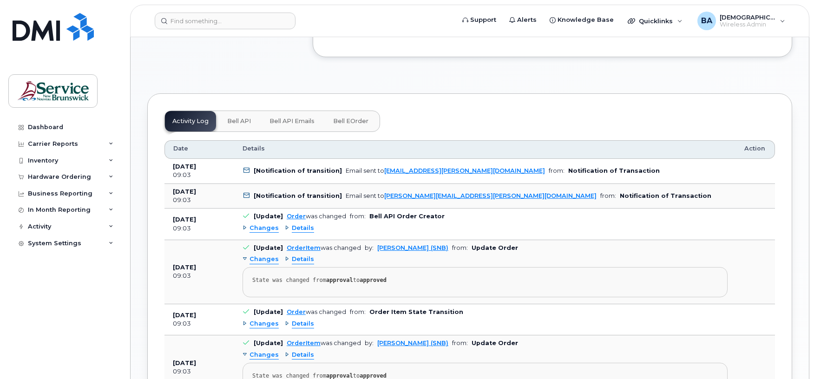
scroll to position [557, 0]
